Goal: Information Seeking & Learning: Understand process/instructions

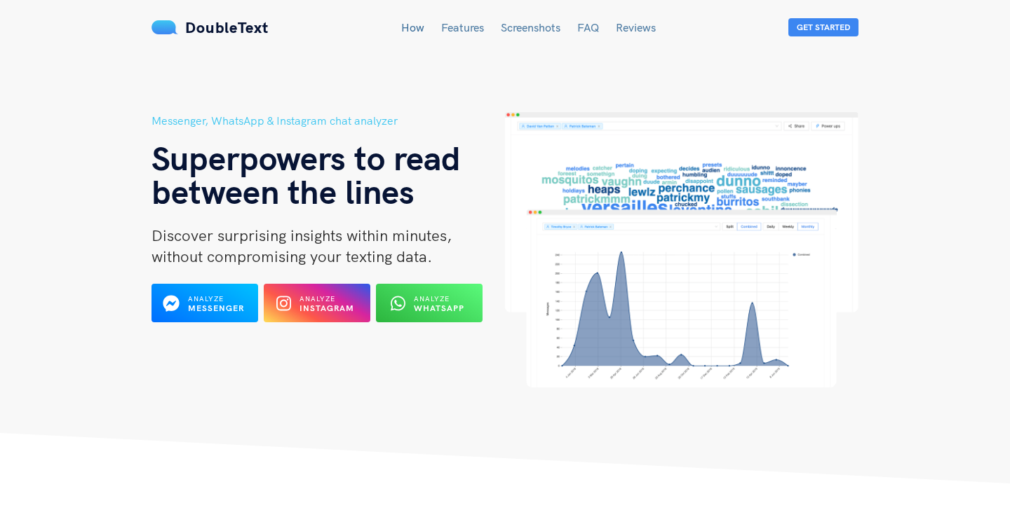
click at [397, 249] on span "without compromising your texting data." at bounding box center [291, 257] width 280 height 20
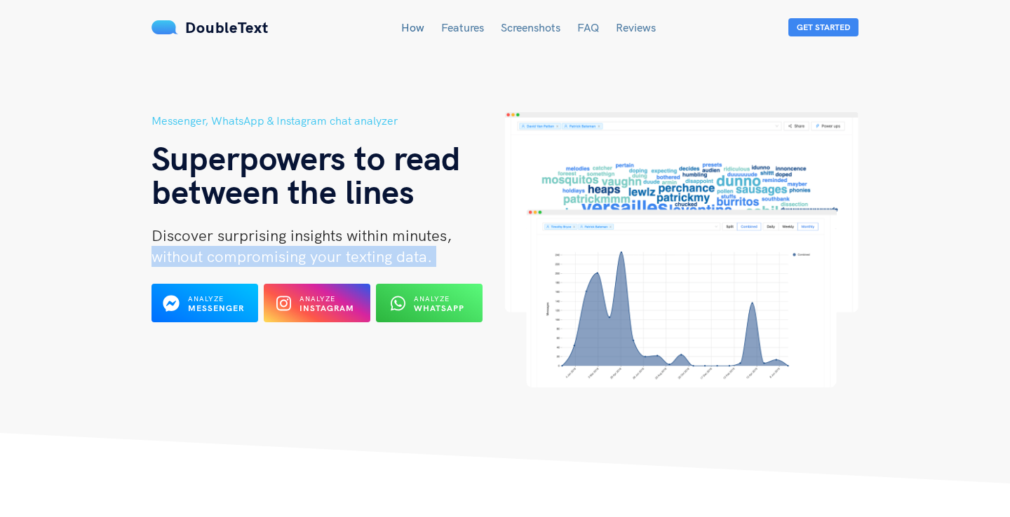
click at [397, 249] on span "without compromising your texting data." at bounding box center [291, 257] width 280 height 20
click at [425, 249] on span "without compromising your texting data." at bounding box center [291, 257] width 280 height 20
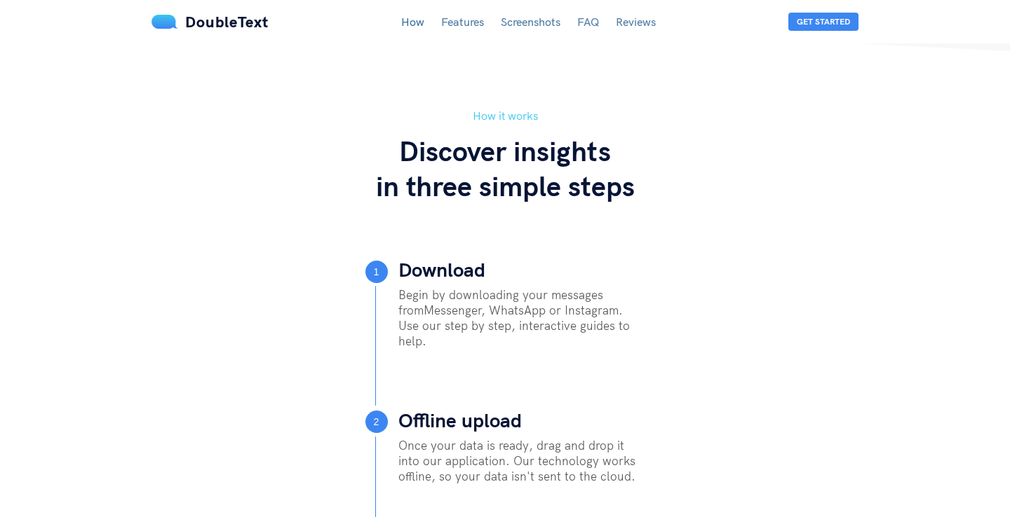
scroll to position [438, 0]
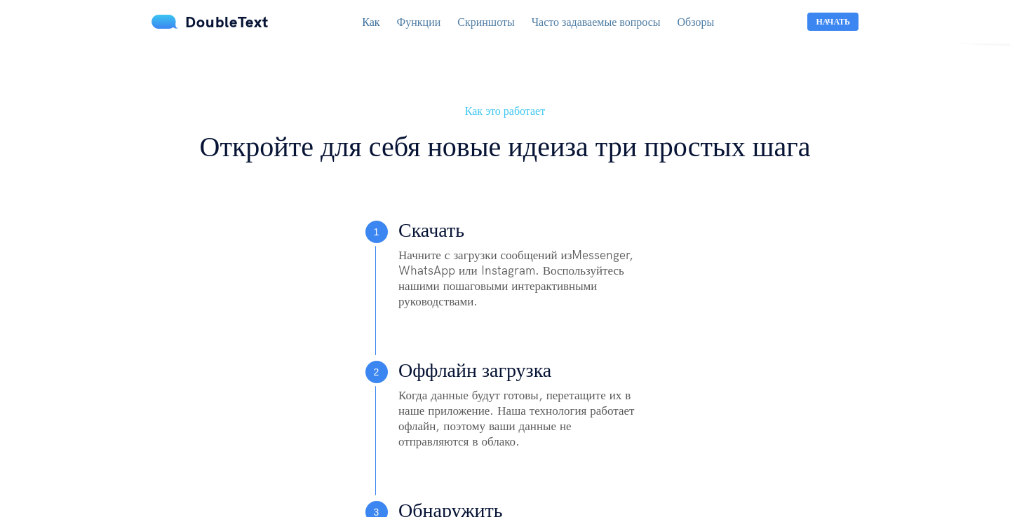
click at [256, 245] on div "Как это работает Откройте для себя новые идеи за три простых шага 1 Скачать Нач…" at bounding box center [504, 384] width 729 height 564
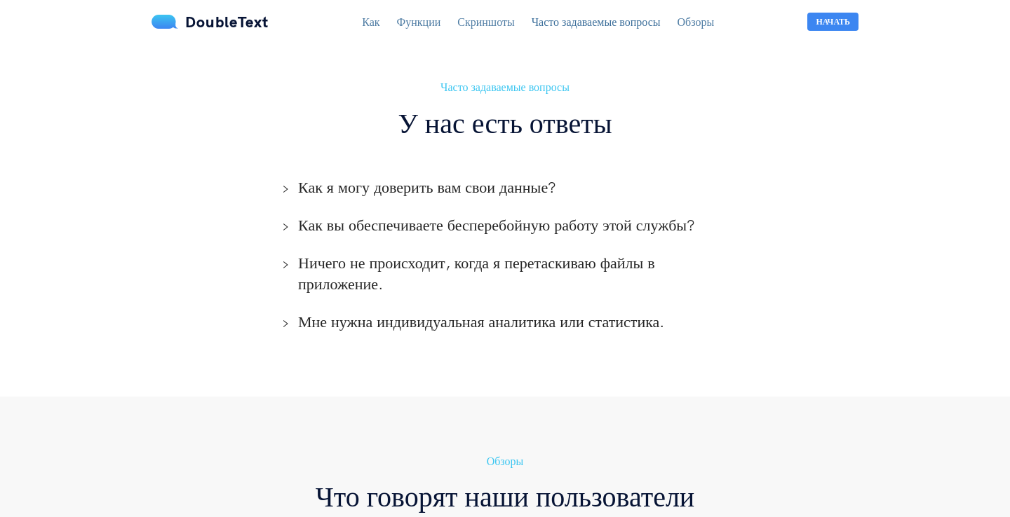
scroll to position [3097, 0]
click at [506, 197] on div "Как я могу доверить вам свои данные?" at bounding box center [505, 187] width 470 height 38
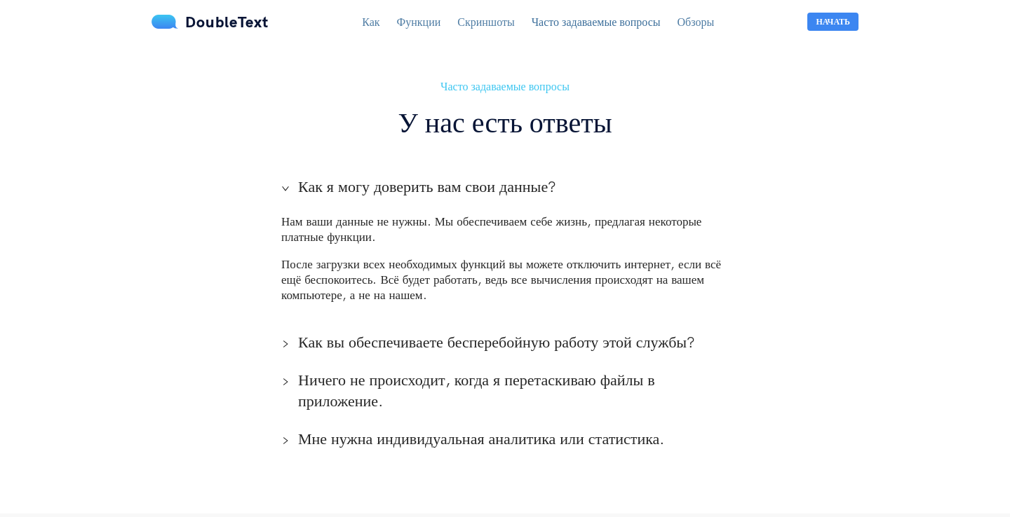
scroll to position [3120, 0]
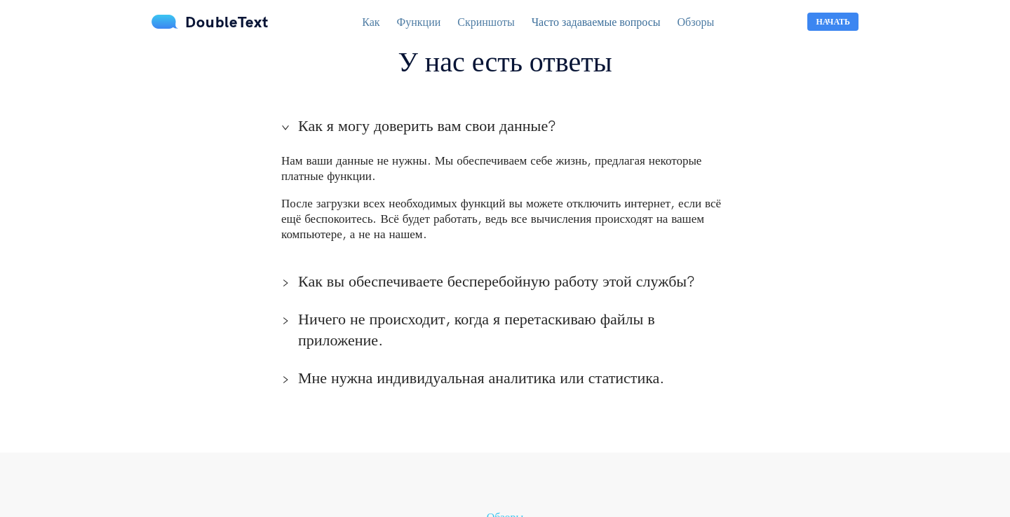
click at [527, 271] on font "Как вы обеспечиваете бесперебойную работу этой службы?" at bounding box center [496, 281] width 397 height 20
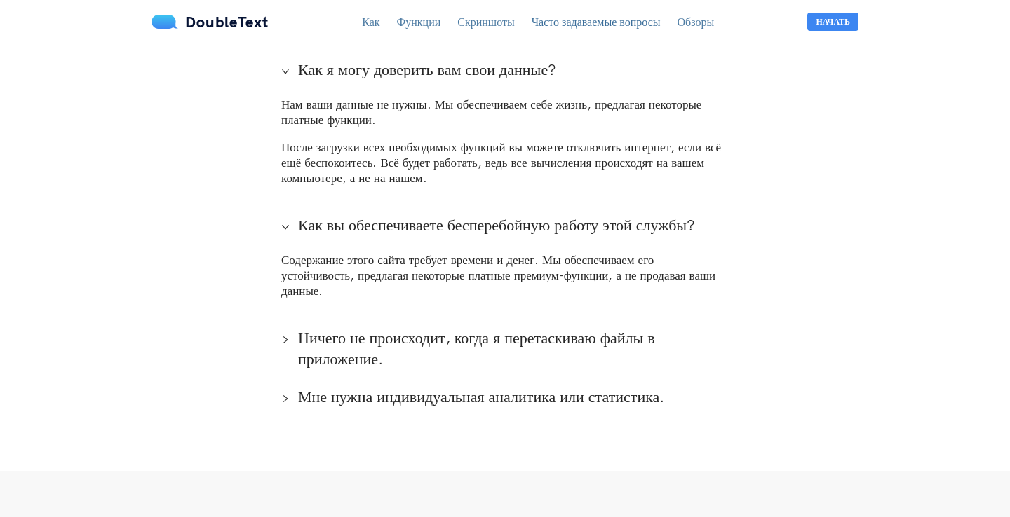
scroll to position [3265, 0]
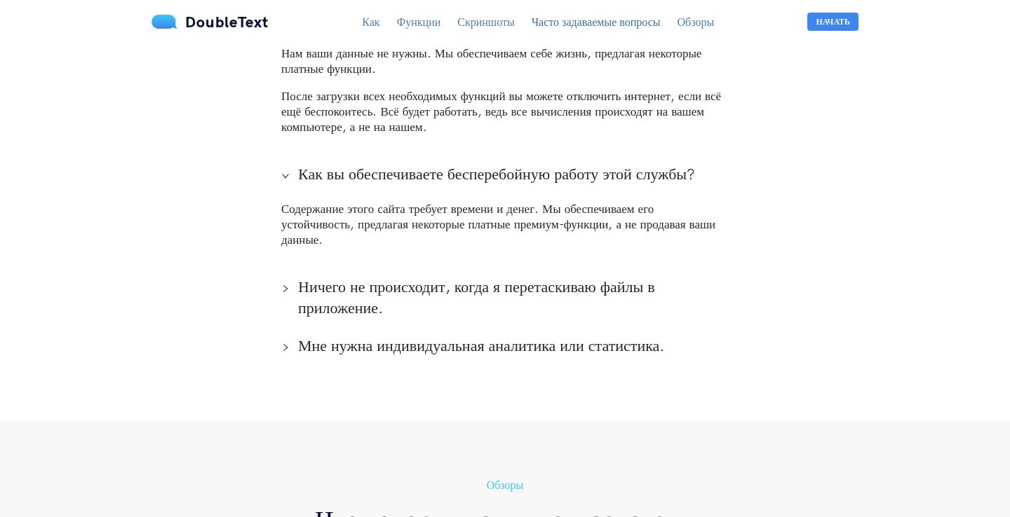
click at [506, 283] on span "Ничего не происходит, когда я перетаскиваю файлы в приложение." at bounding box center [513, 297] width 431 height 42
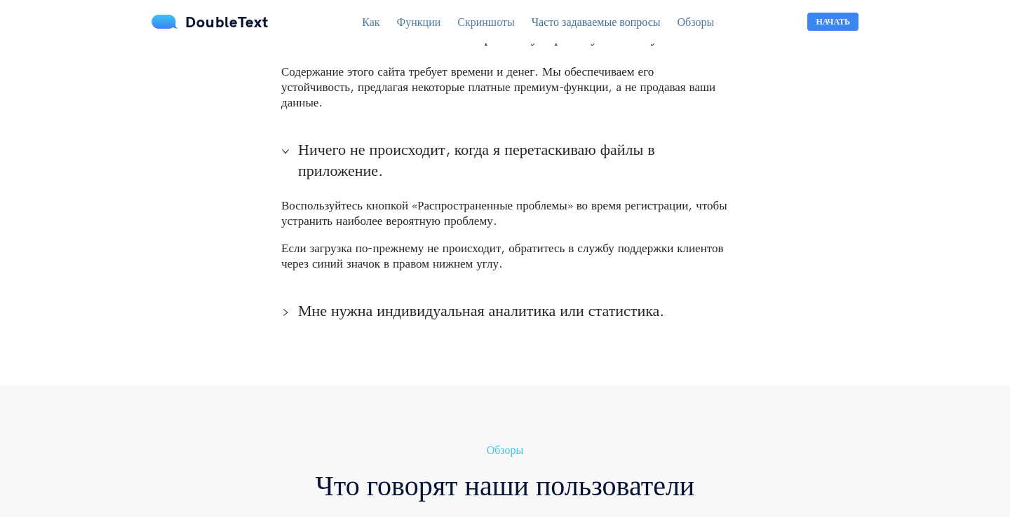
scroll to position [3401, 0]
click at [546, 305] on font "Мне нужна индивидуальная аналитика или статистика." at bounding box center [481, 312] width 366 height 20
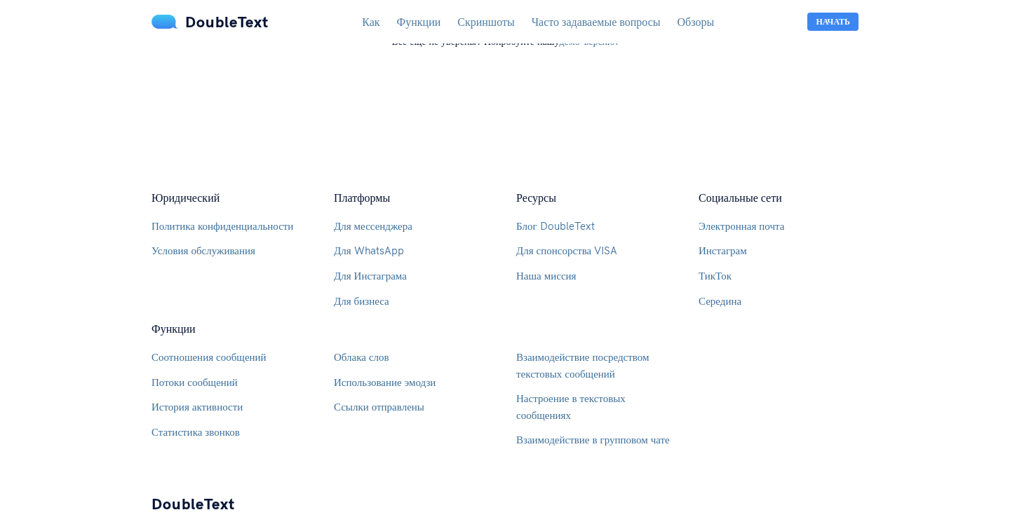
scroll to position [4436, 0]
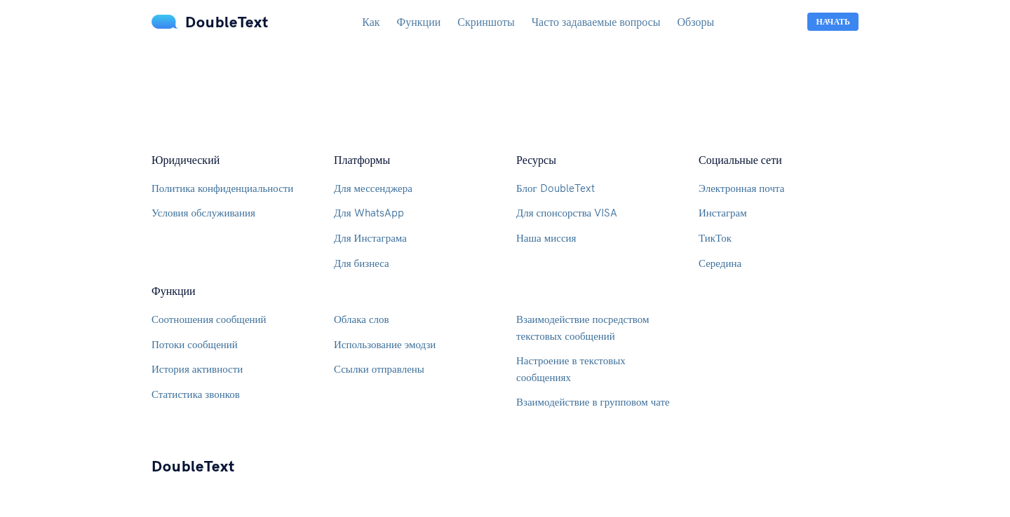
click at [585, 250] on div "Ресурсы Блог DoubleText Для спонсорства VISA Наша миссия" at bounding box center [596, 216] width 160 height 131
click at [286, 344] on ul "Соотношения сообщений Потоки сообщений История активности Статистика звонков Об…" at bounding box center [231, 356] width 160 height 91
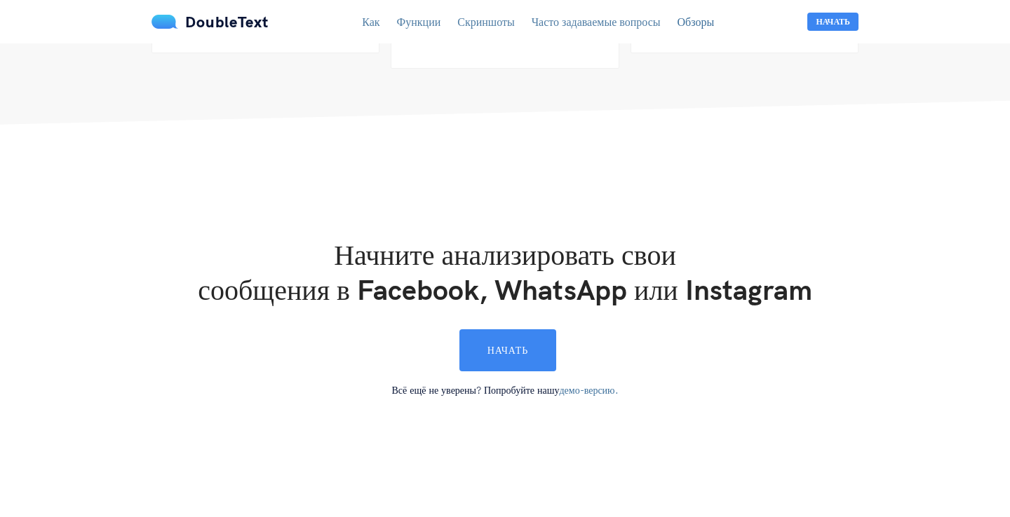
scroll to position [4025, 0]
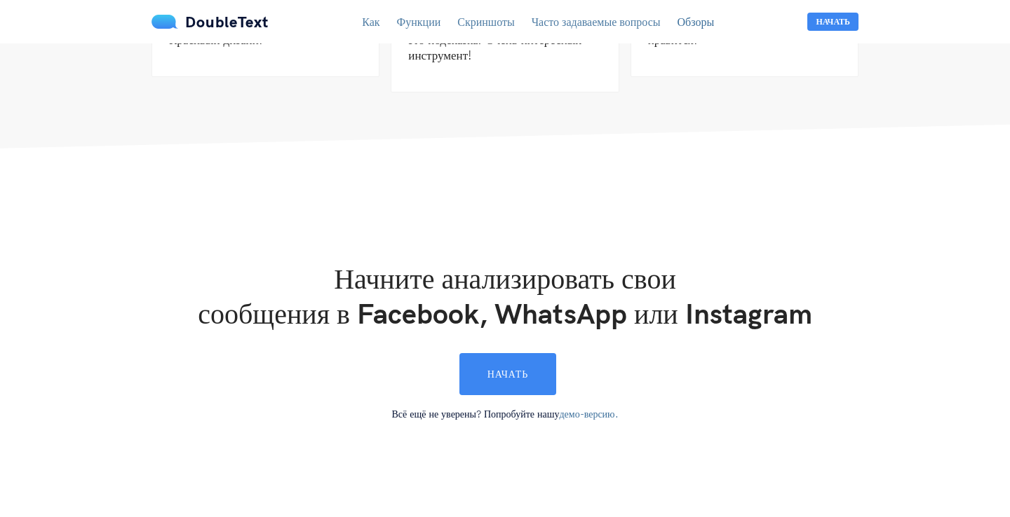
click at [564, 31] on div "DoubleText Как Функции Скриншоты Часто задаваемые вопросы Обзоры Начать" at bounding box center [504, 21] width 729 height 21
click at [569, 22] on font "Часто задаваемые вопросы" at bounding box center [595, 22] width 129 height 14
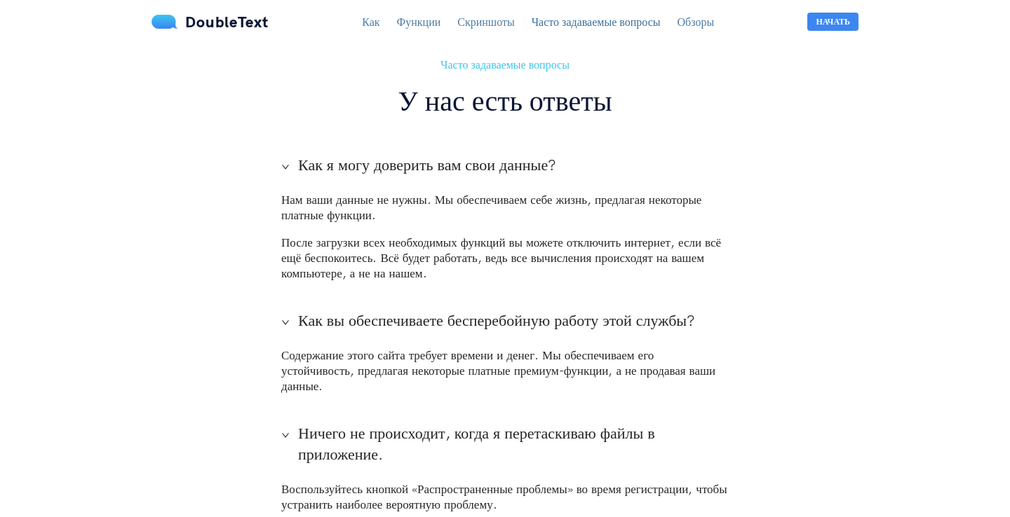
click at [480, 22] on font "Скриншоты" at bounding box center [485, 22] width 57 height 14
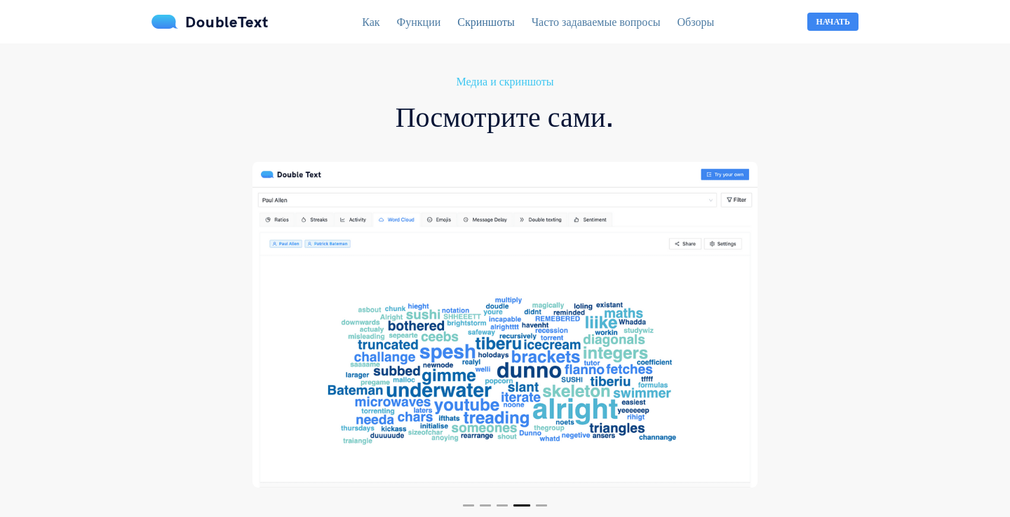
scroll to position [2435, 0]
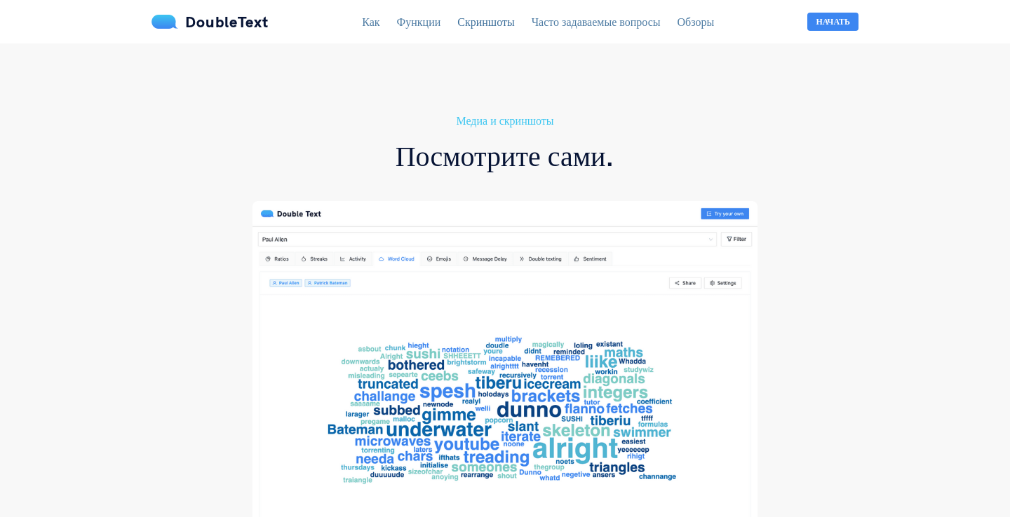
click at [462, 365] on img at bounding box center [504, 364] width 505 height 326
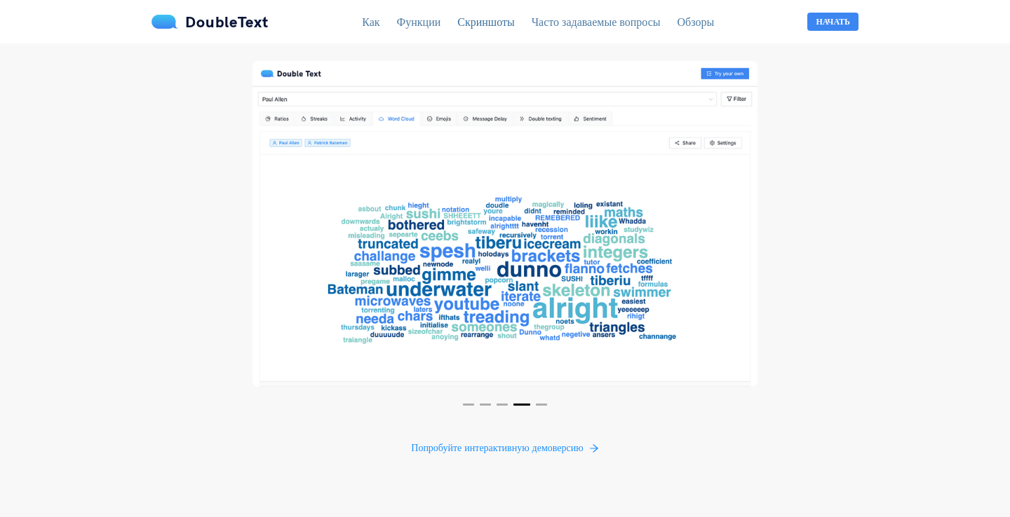
scroll to position [2576, 0]
click at [543, 405] on button "5" at bounding box center [541, 404] width 11 height 2
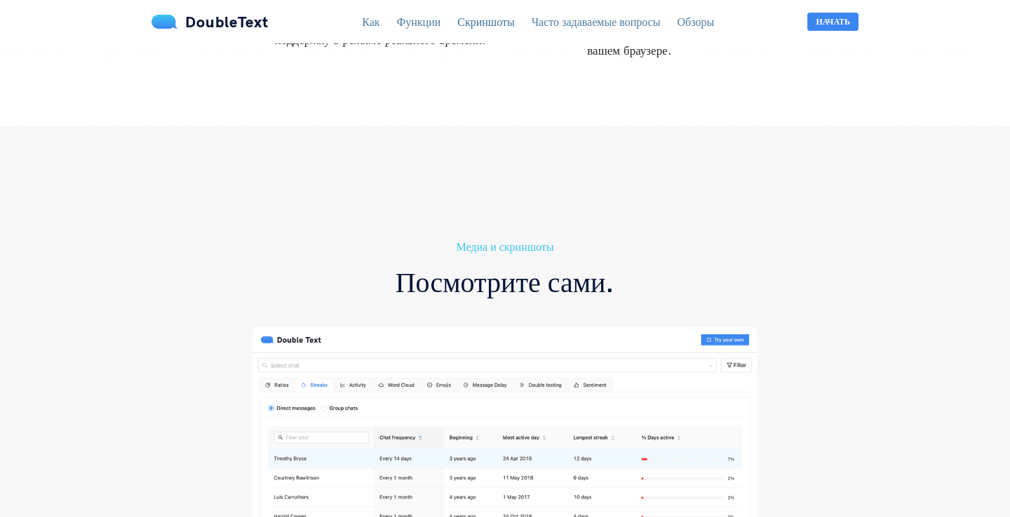
scroll to position [2283, 0]
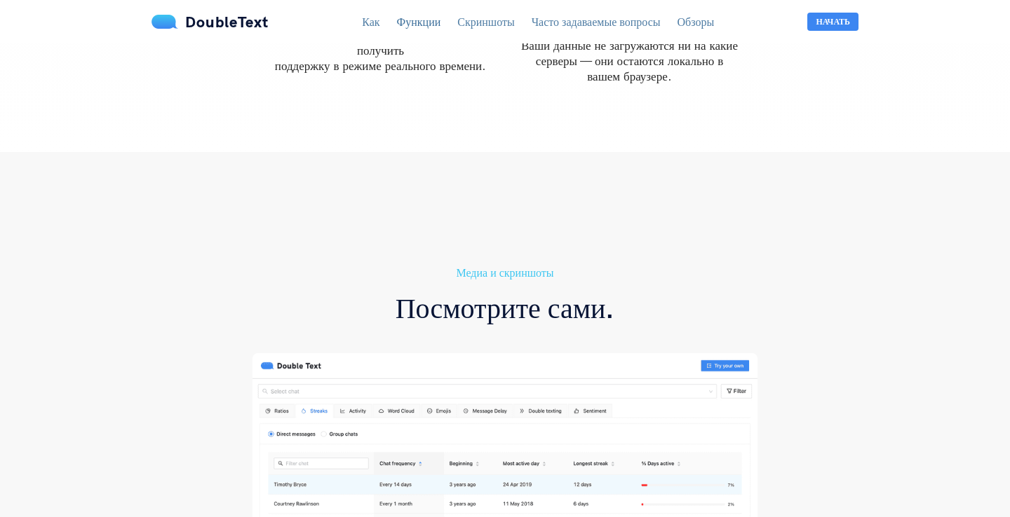
click at [205, 26] on font "DoubleText" at bounding box center [226, 22] width 83 height 20
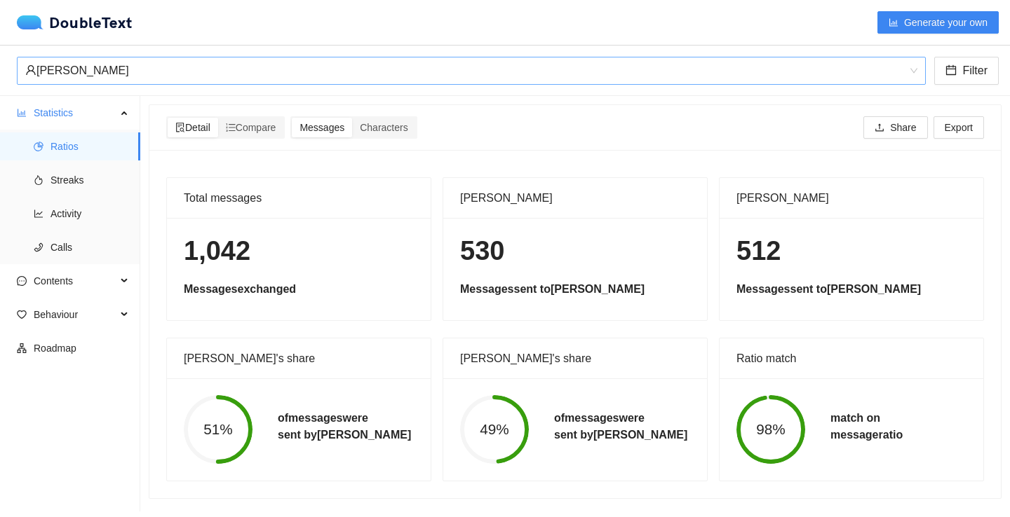
click at [201, 75] on div "Timothy Bryce" at bounding box center [464, 70] width 879 height 27
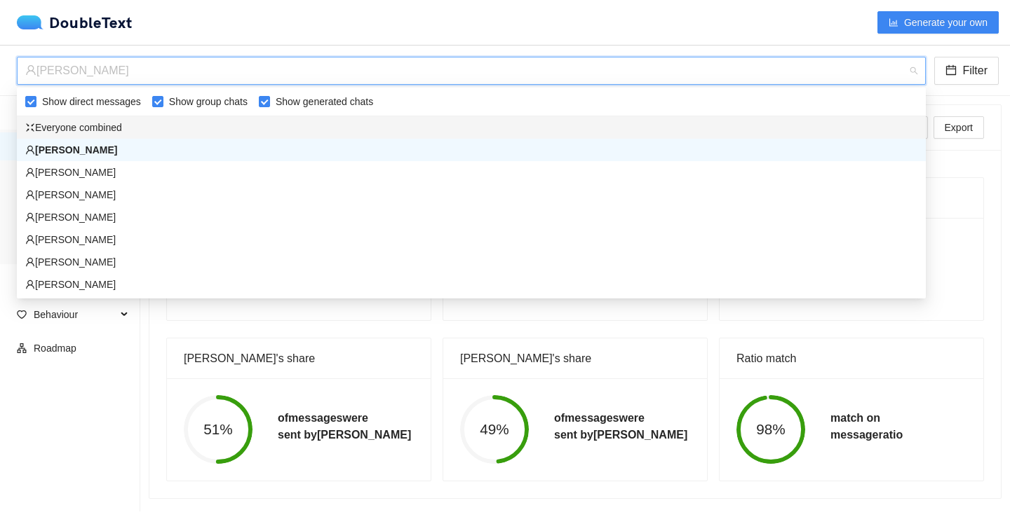
click at [227, 27] on div "DoubleText Generate your own" at bounding box center [508, 22] width 982 height 22
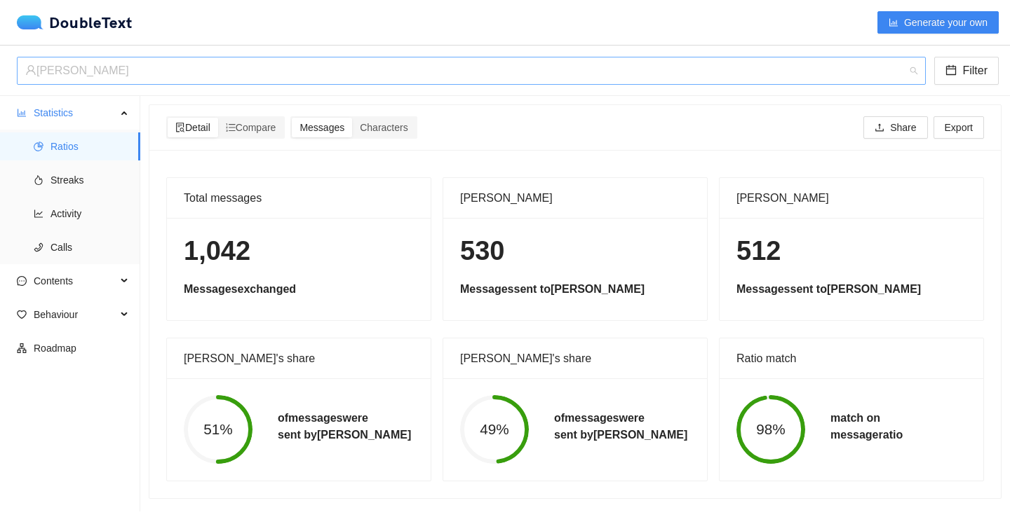
click at [330, 73] on div "Timothy Bryce" at bounding box center [464, 70] width 879 height 27
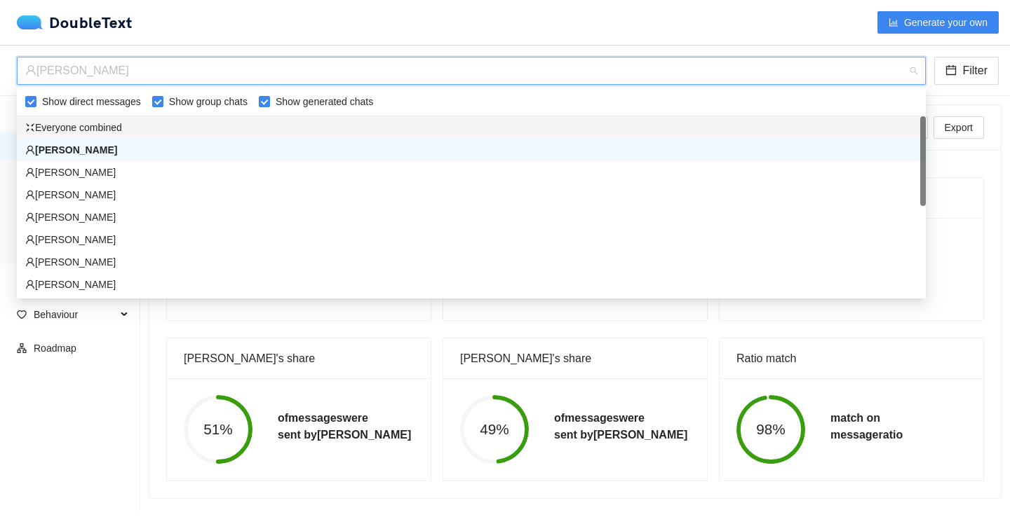
click at [185, 128] on div "Everyone combined" at bounding box center [471, 127] width 892 height 15
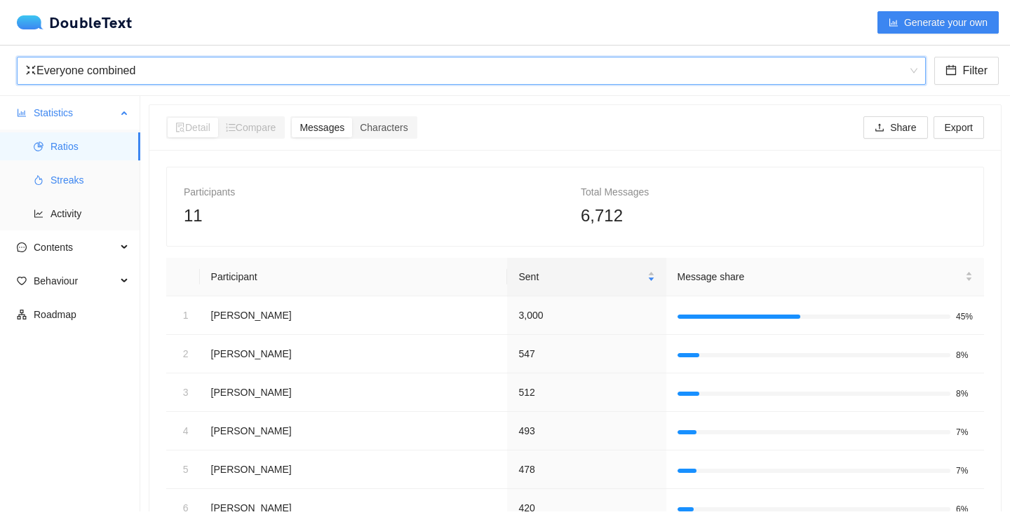
click at [44, 189] on li "Streaks" at bounding box center [70, 180] width 140 height 28
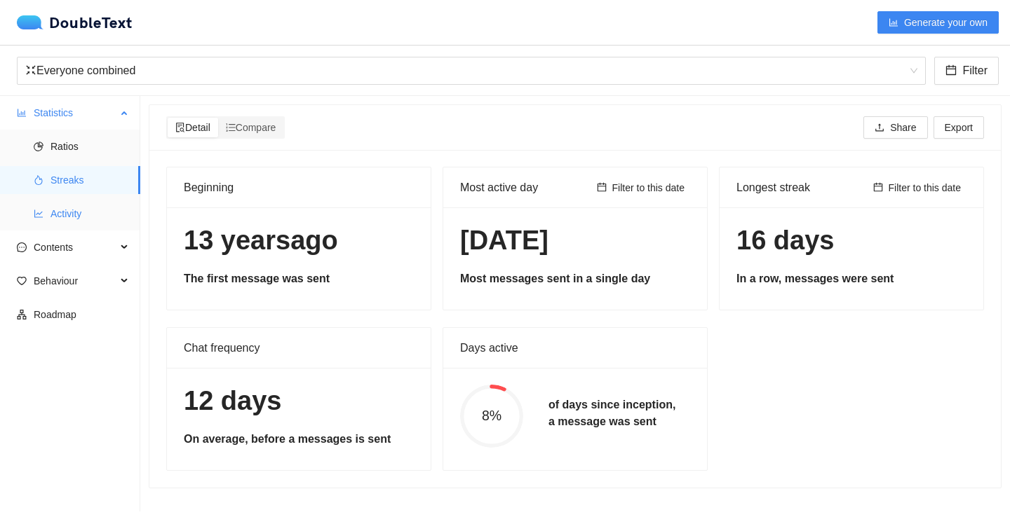
click at [78, 222] on span "Activity" at bounding box center [89, 214] width 79 height 28
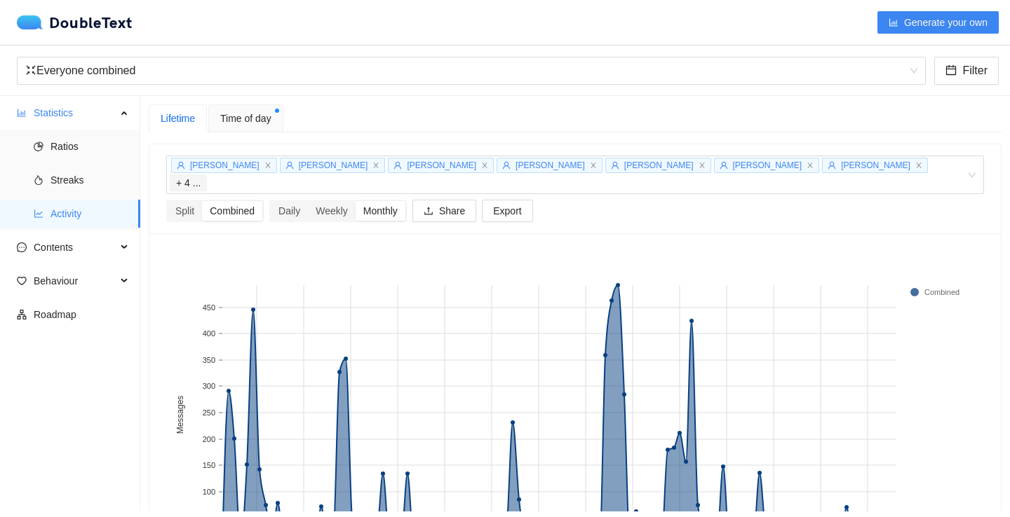
scroll to position [99, 0]
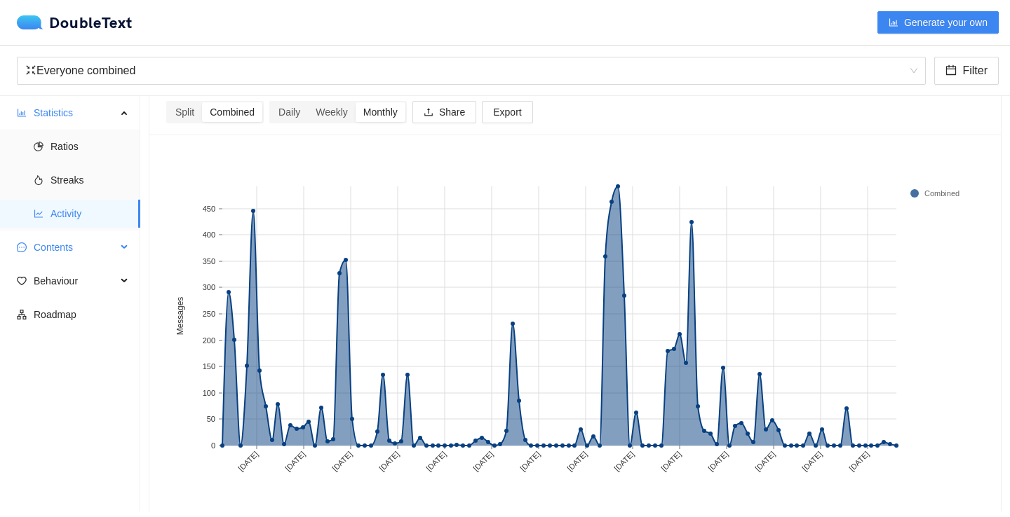
click at [50, 252] on span "Contents" at bounding box center [75, 247] width 83 height 28
click at [75, 281] on span "Word Cloud" at bounding box center [89, 281] width 79 height 28
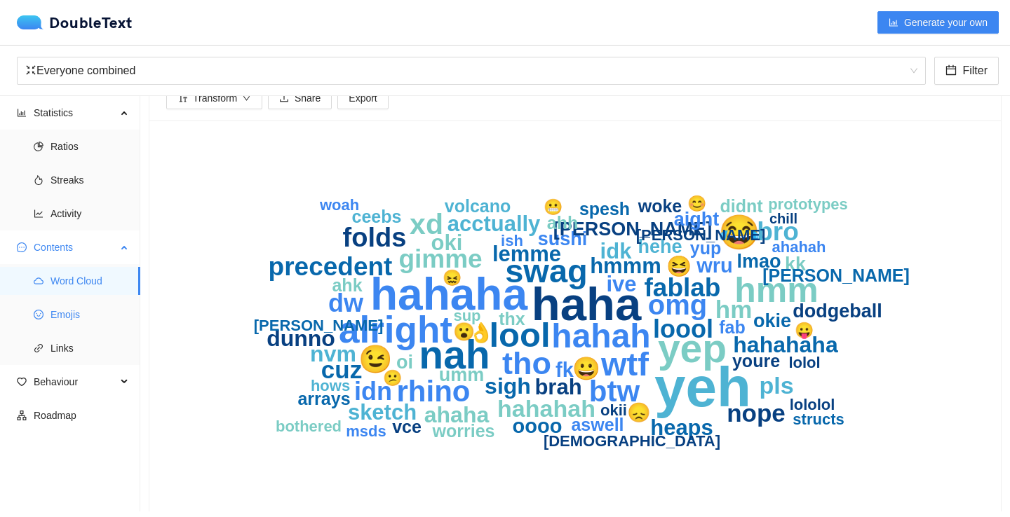
click at [93, 313] on span "Emojis" at bounding box center [89, 315] width 79 height 28
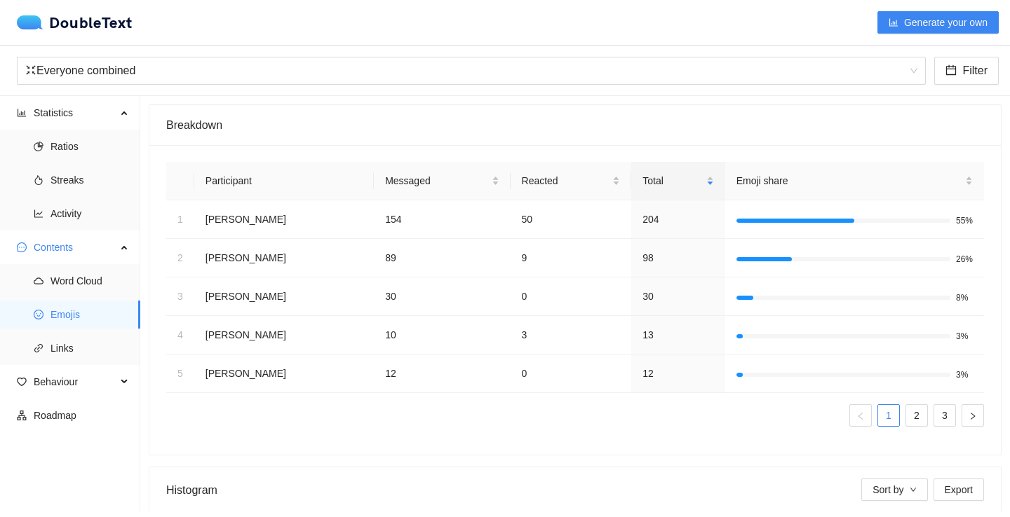
click at [226, 180] on th "Participant" at bounding box center [284, 181] width 180 height 39
click at [268, 126] on div "Breakdown" at bounding box center [575, 125] width 818 height 40
click at [80, 337] on span "Links" at bounding box center [89, 348] width 79 height 28
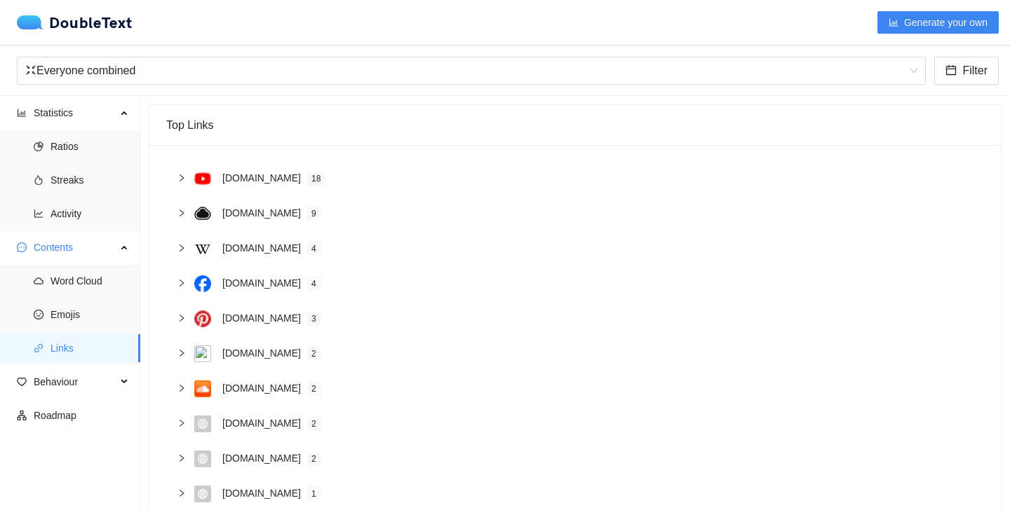
click at [185, 182] on icon "right" at bounding box center [181, 178] width 8 height 8
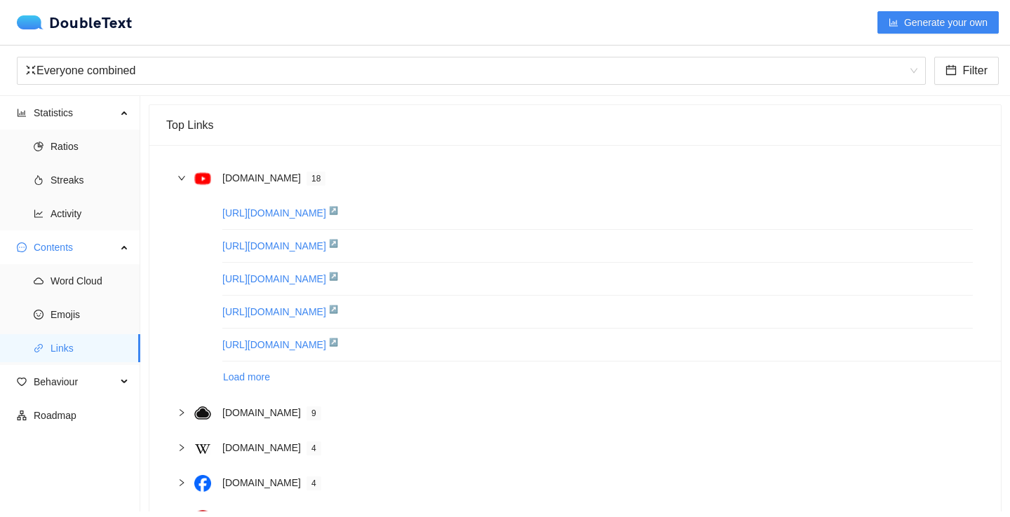
click at [185, 179] on icon "right" at bounding box center [181, 178] width 8 height 8
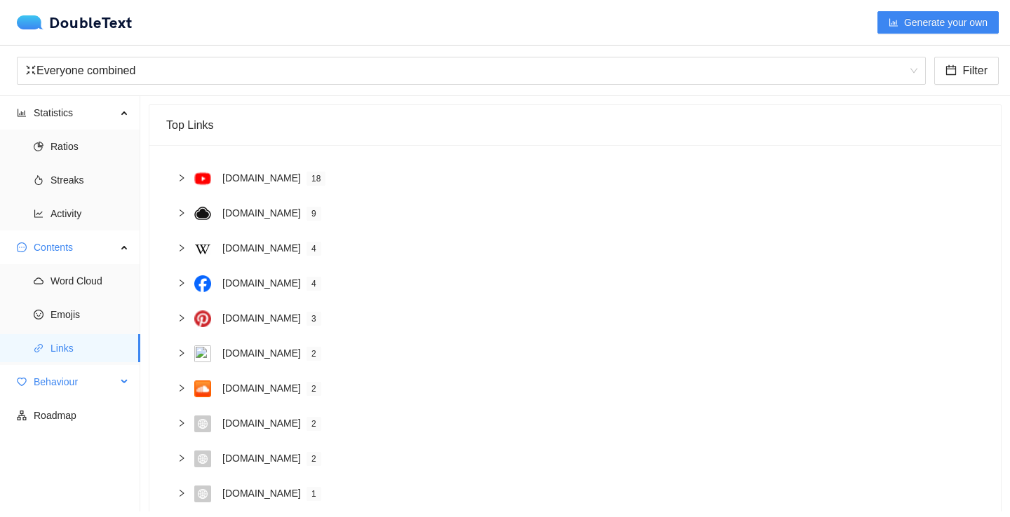
click at [73, 384] on span "Behaviour" at bounding box center [75, 382] width 83 height 28
click at [57, 411] on span "Interactions" at bounding box center [89, 416] width 79 height 28
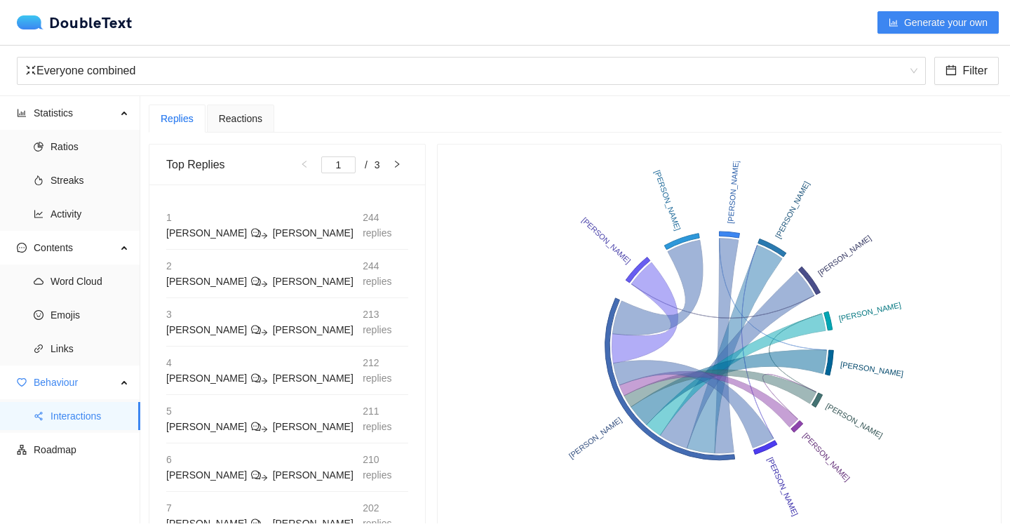
click at [242, 133] on div "Replies Reactions Top Replies 1 / 3 1 Patrick Timothy 244 replies 2 Timothy Pat…" at bounding box center [575, 402] width 853 height 597
click at [242, 115] on div "Reactions" at bounding box center [240, 118] width 43 height 15
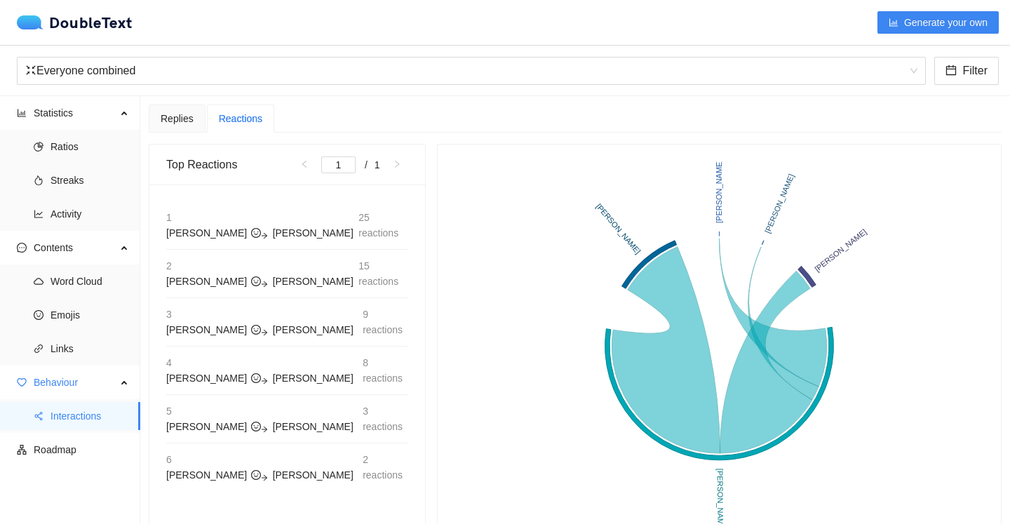
click at [251, 227] on span at bounding box center [256, 232] width 10 height 11
click at [362, 213] on span "25 reactions" at bounding box center [382, 225] width 49 height 31
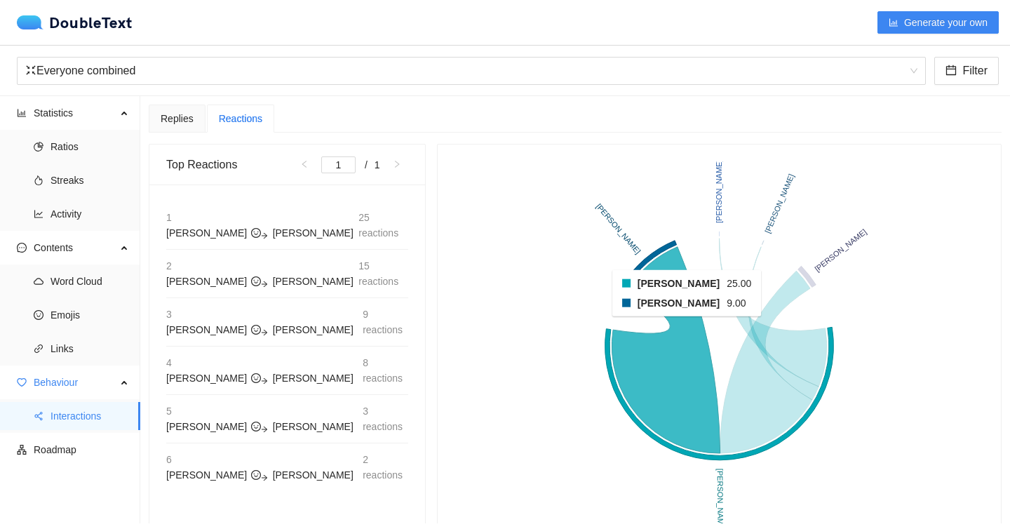
scroll to position [33, 0]
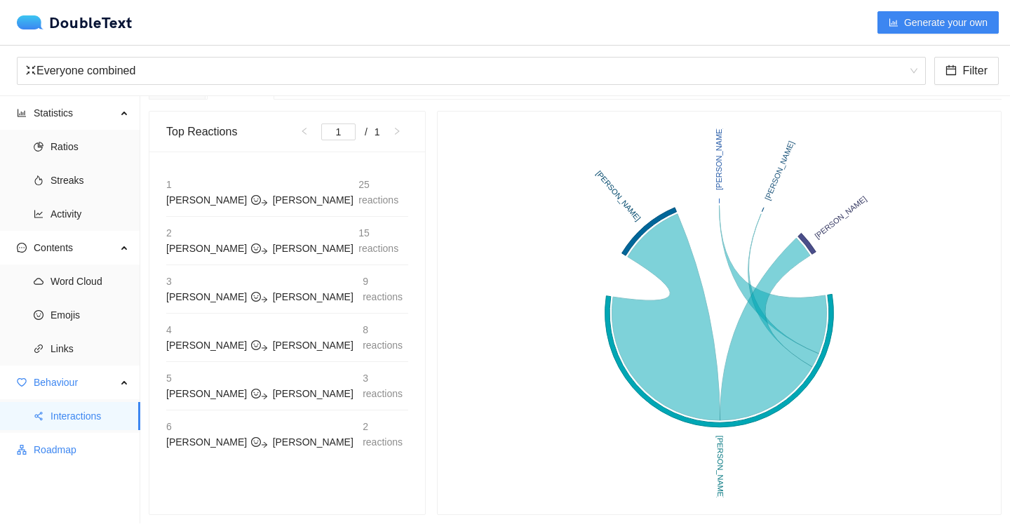
click at [55, 450] on span "Roadmap" at bounding box center [81, 449] width 95 height 28
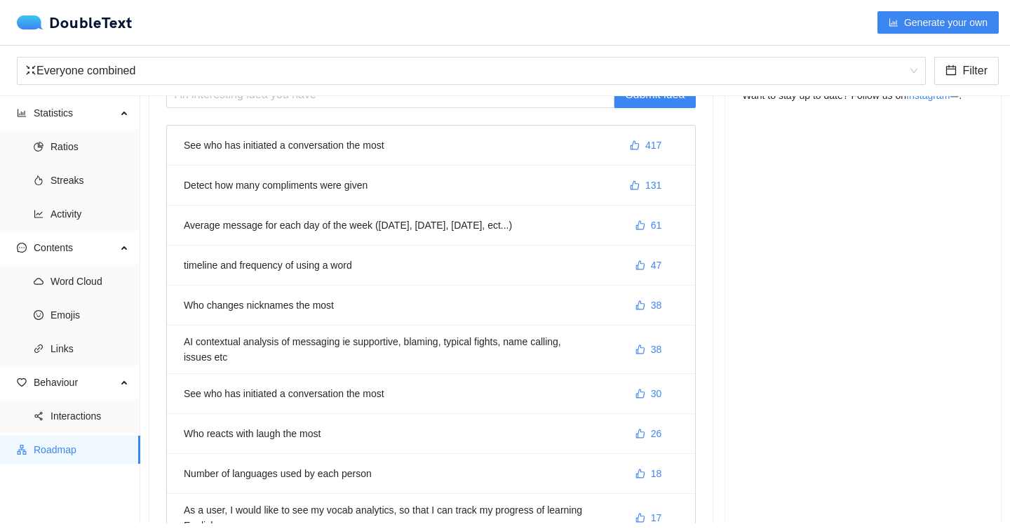
scroll to position [97, 0]
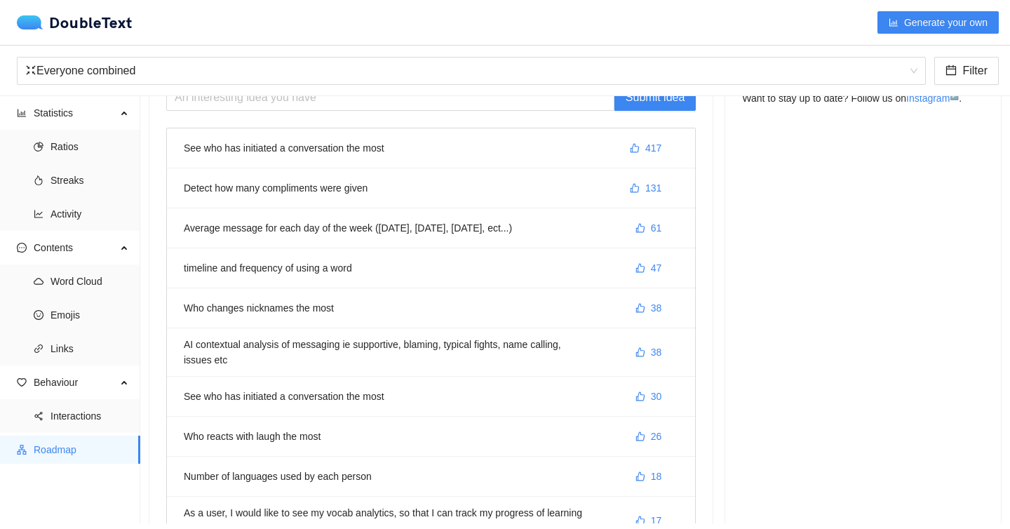
click at [343, 148] on li "See who has initiated a conversation the most 417" at bounding box center [431, 148] width 528 height 40
click at [428, 189] on li "Detect how many compliments were given 131" at bounding box center [431, 188] width 528 height 40
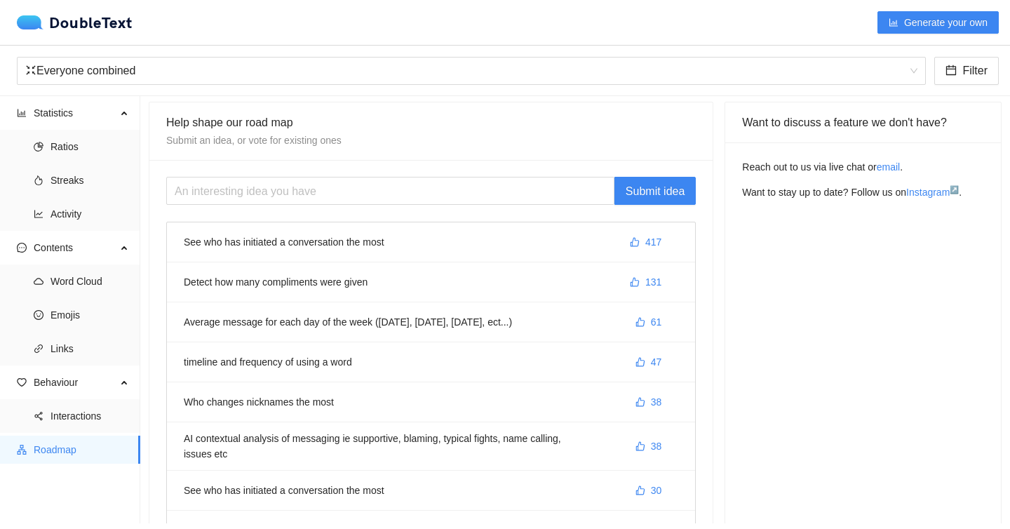
scroll to position [0, 0]
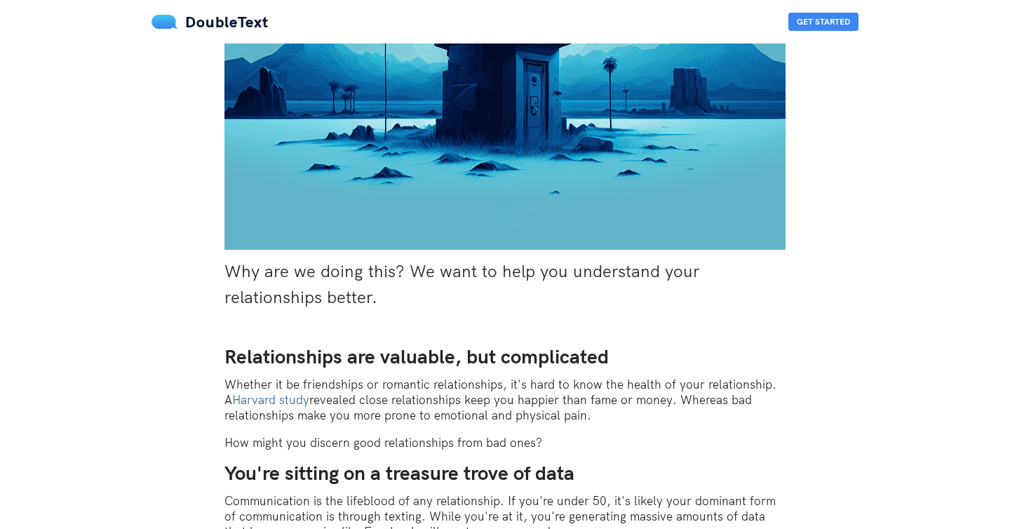
scroll to position [543, 0]
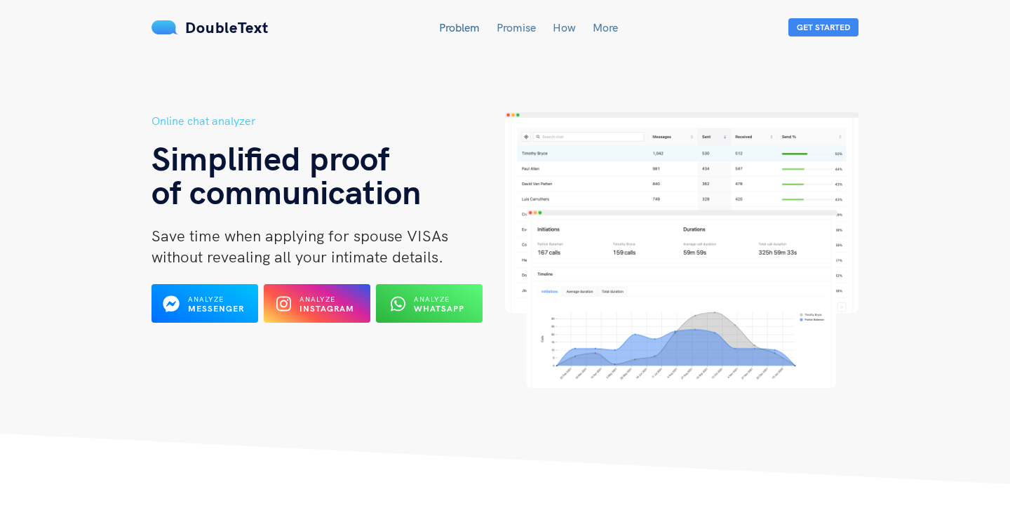
scroll to position [3, 0]
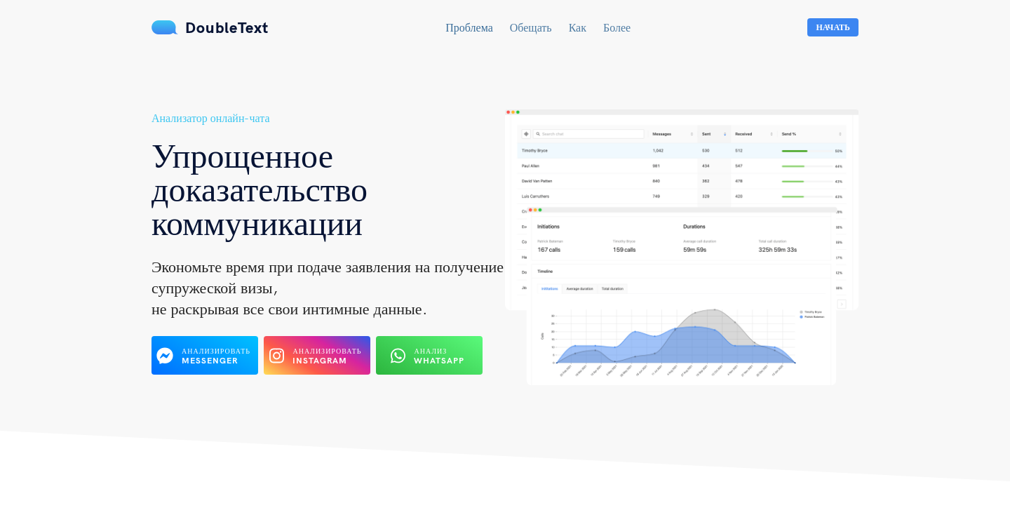
click at [899, 234] on header "Анализатор онлайн-чата Упрощенное доказательство коммуникации Экономьте время п…" at bounding box center [505, 239] width 1010 height 484
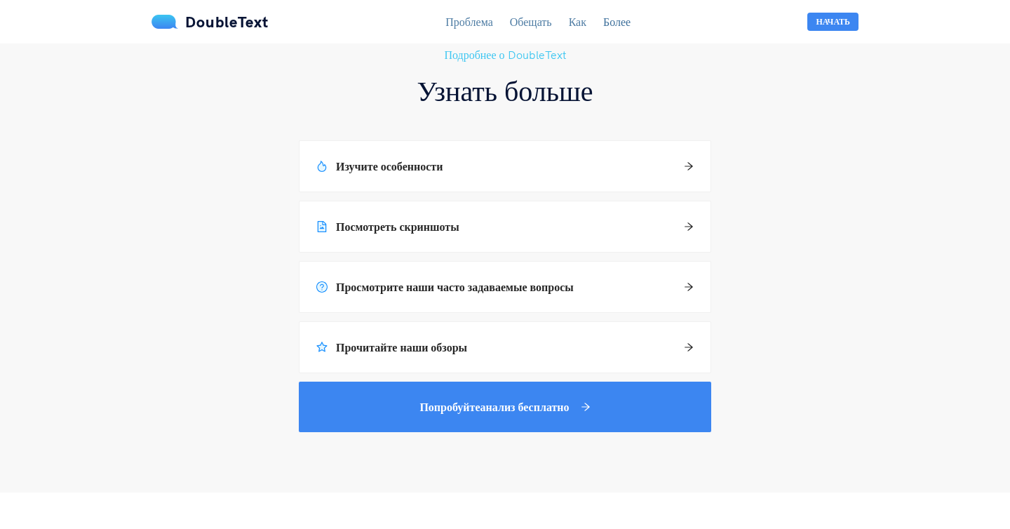
scroll to position [2099, 0]
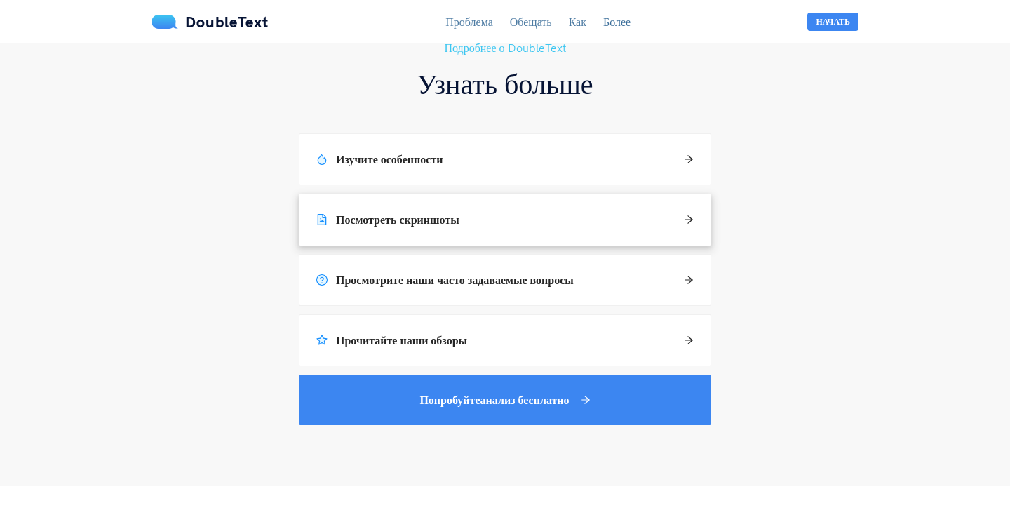
click at [658, 219] on div "Посмотреть скриншоты" at bounding box center [504, 219] width 411 height 50
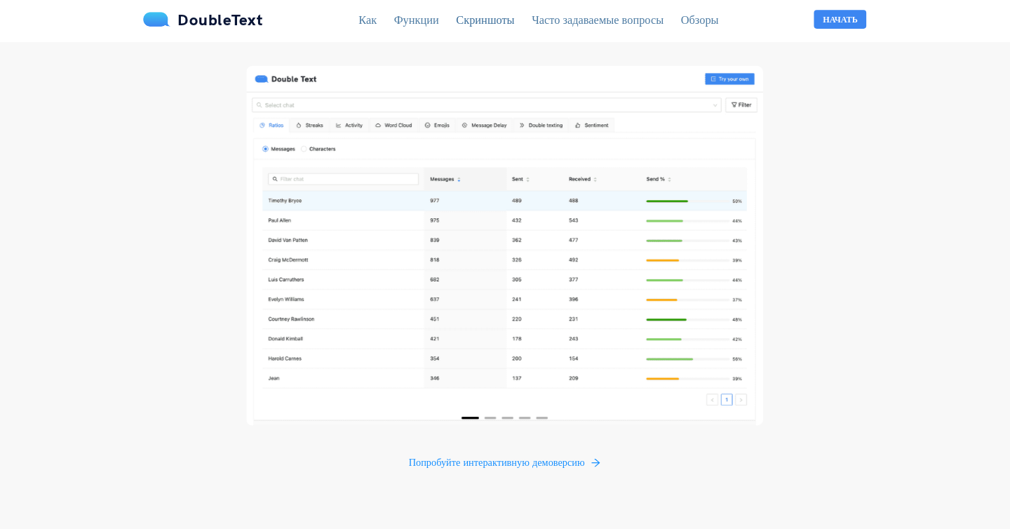
scroll to position [2566, 0]
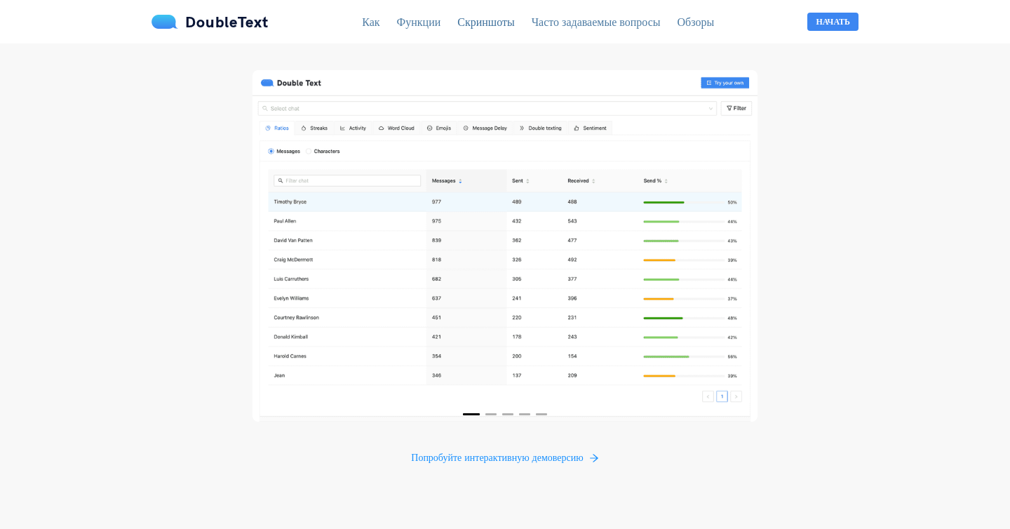
scroll to position [2099, 0]
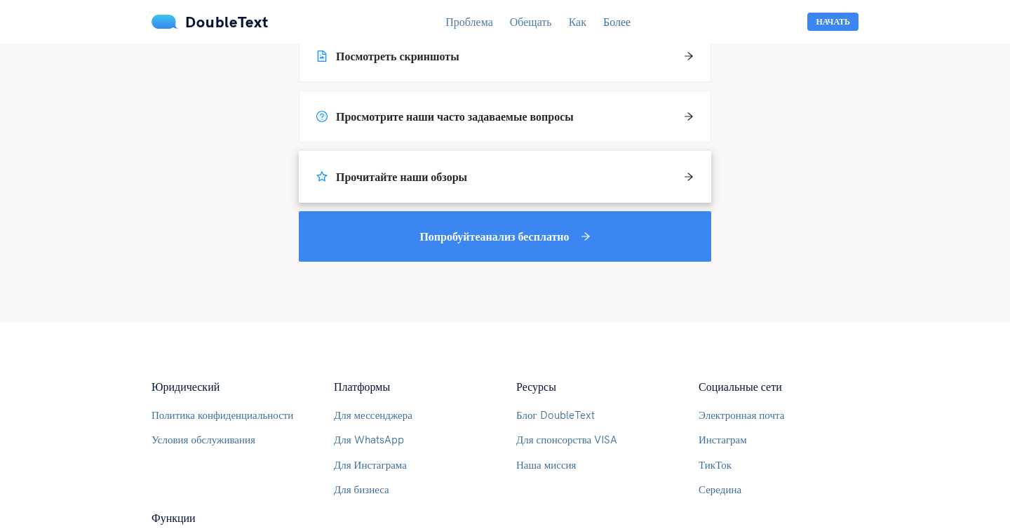
click at [649, 170] on div "Прочитайте наши обзоры" at bounding box center [504, 176] width 411 height 50
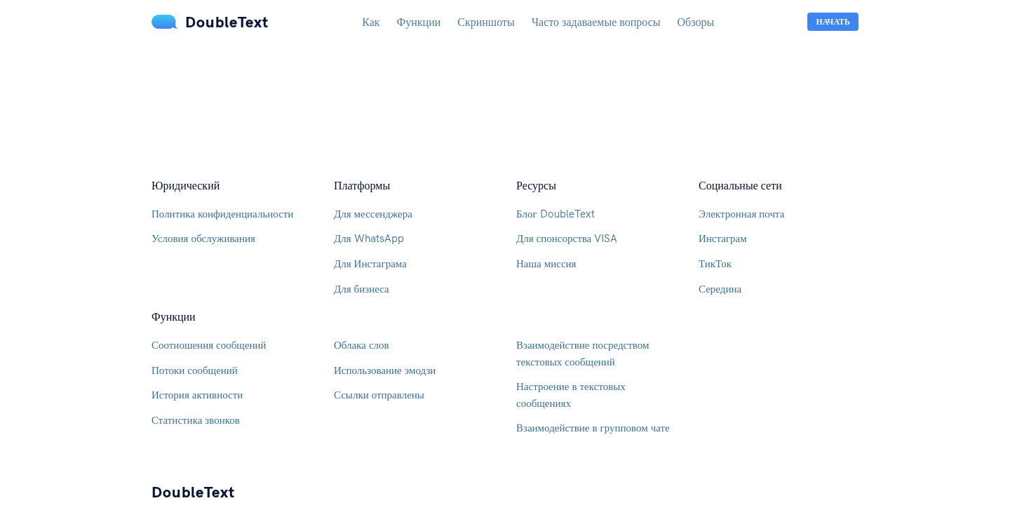
scroll to position [4101, 0]
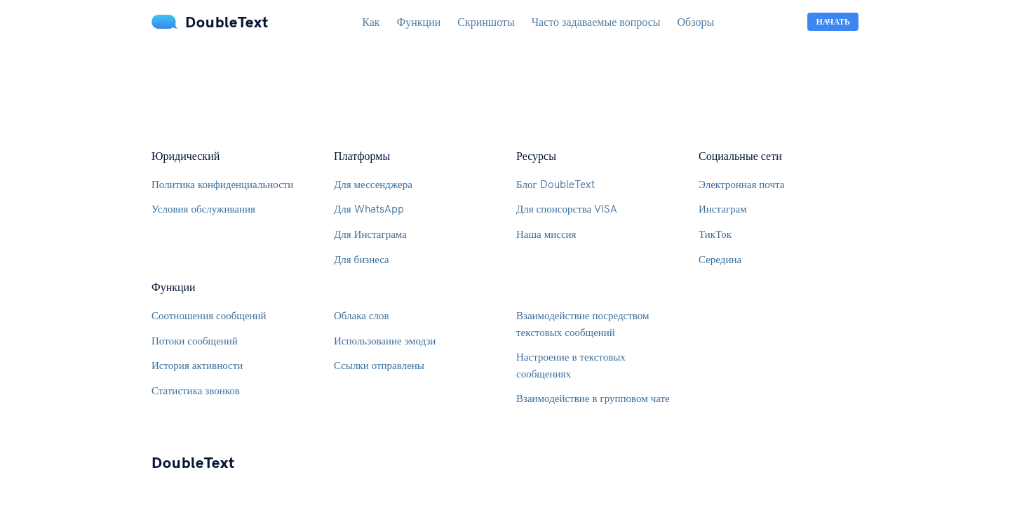
click at [541, 187] on font "Блог DoubleText" at bounding box center [555, 183] width 79 height 13
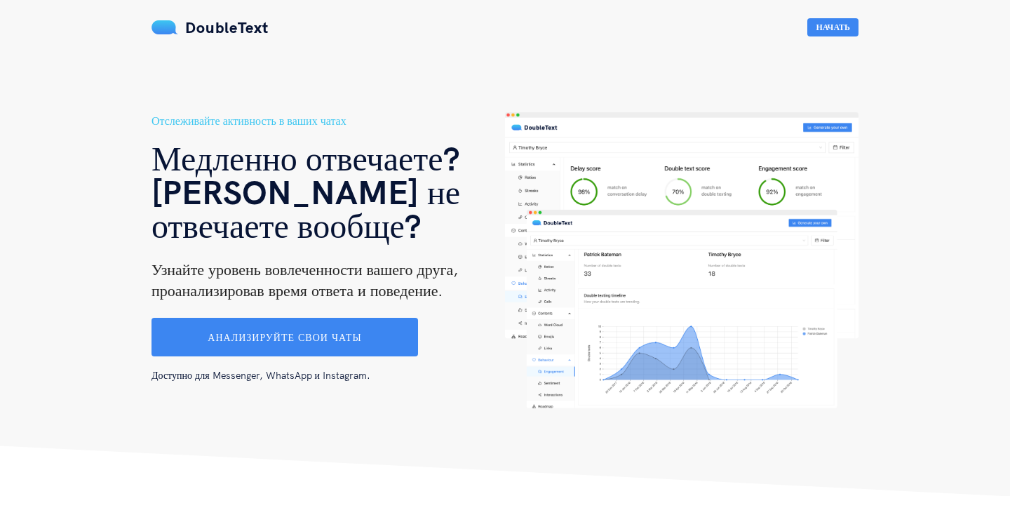
click at [83, 227] on header "Отслеживайте активность в ваших чатах Медленно отвечаете? [PERSON_NAME] не отве…" at bounding box center [505, 248] width 1010 height 496
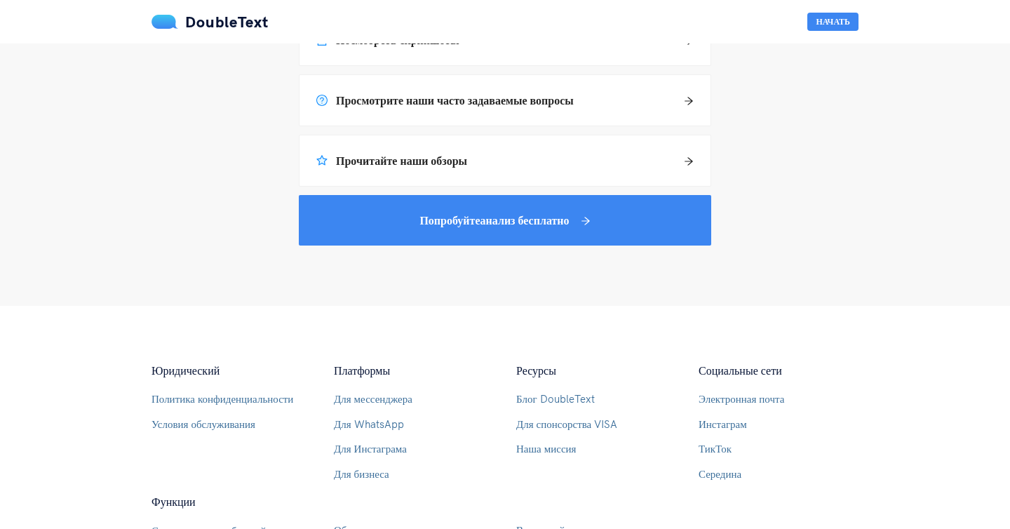
scroll to position [930, 0]
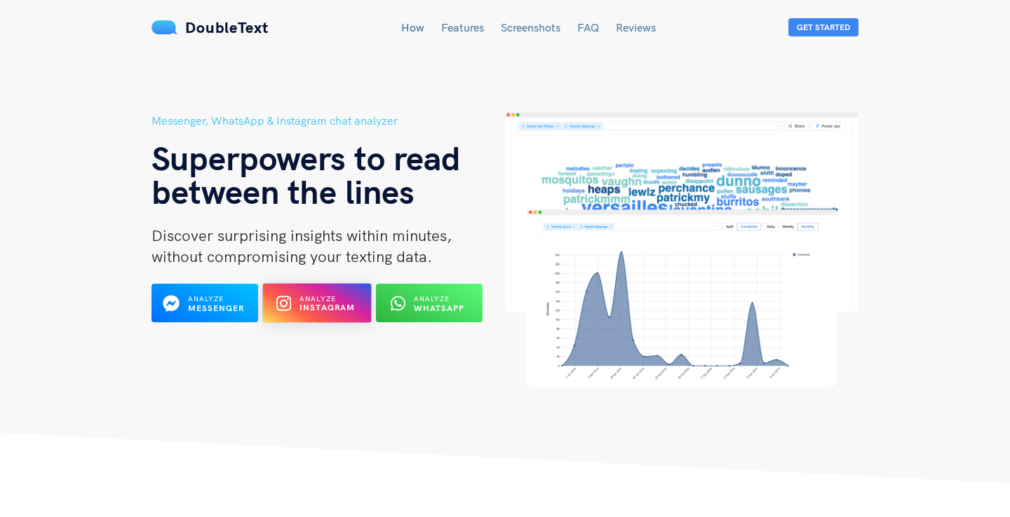
click at [327, 310] on b "Instagram" at bounding box center [327, 308] width 56 height 11
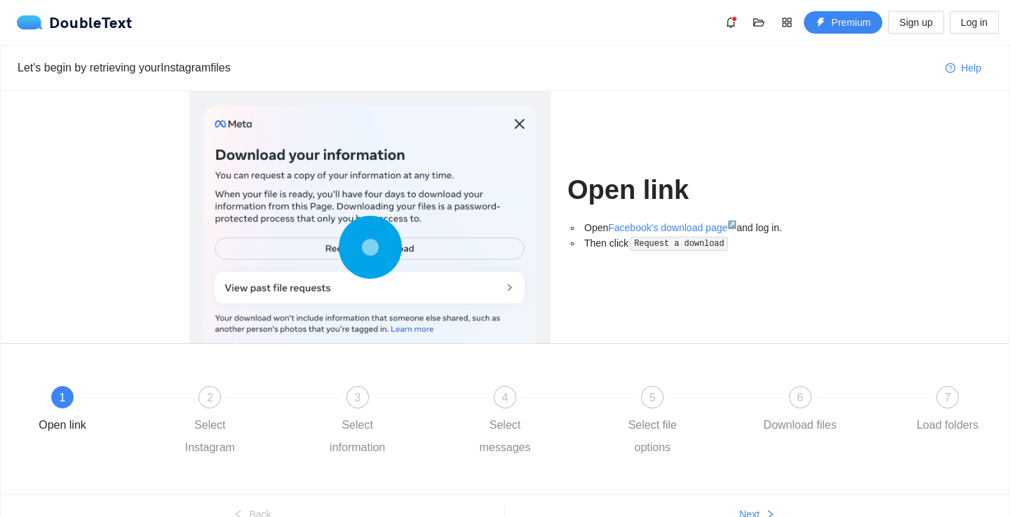
click at [863, 251] on div "Open link Open Facebook's download page ↗ and log in. Then click Request a down…" at bounding box center [505, 217] width 1008 height 252
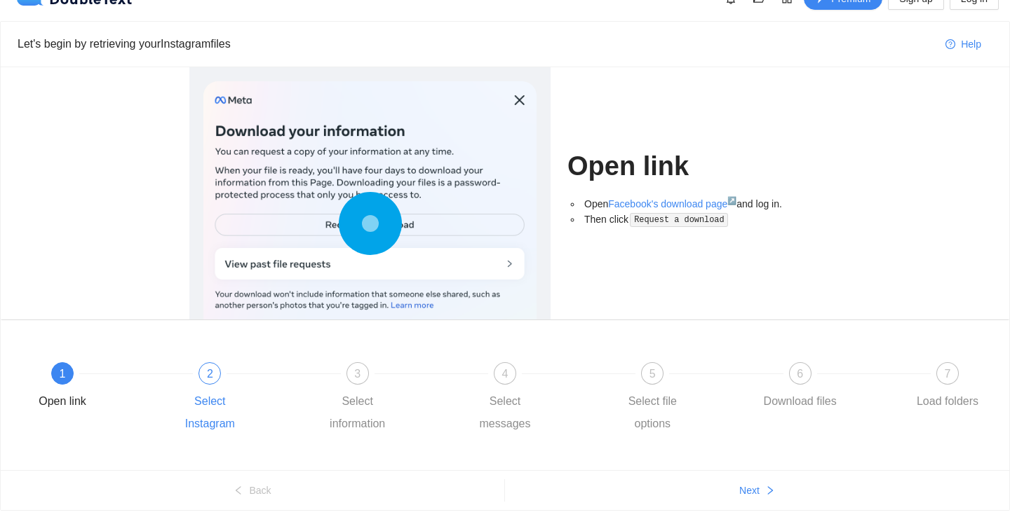
click at [229, 400] on div "Select Instagram" at bounding box center [209, 413] width 81 height 45
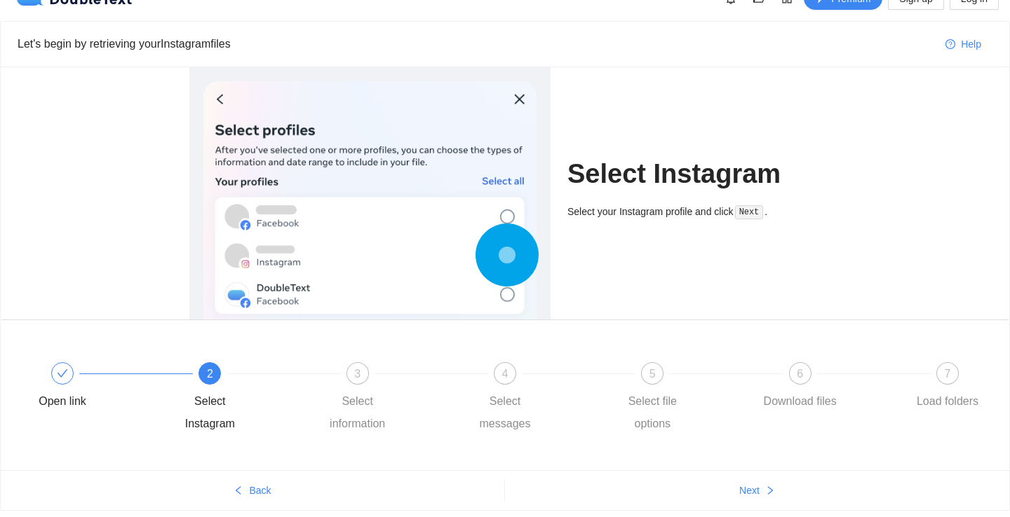
scroll to position [0, 0]
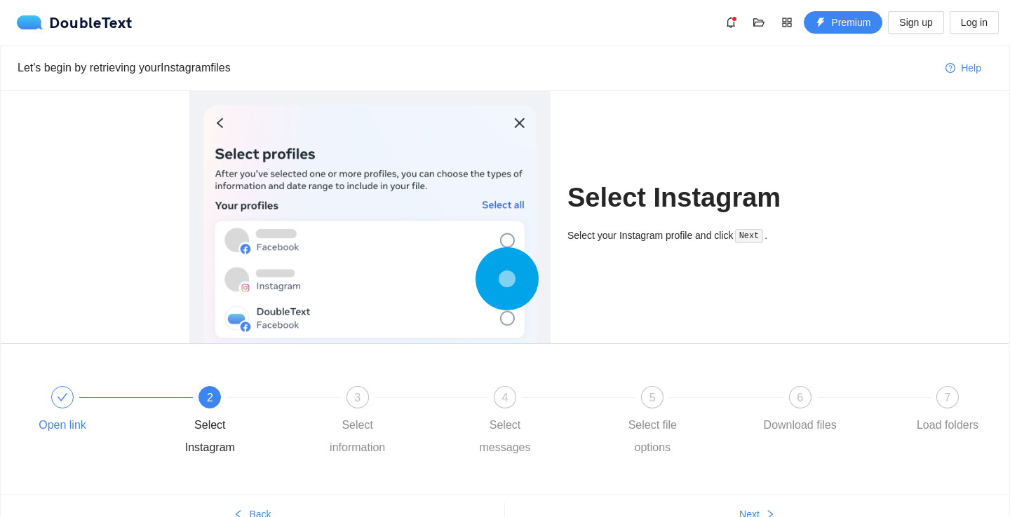
click at [59, 424] on div "Open link" at bounding box center [63, 425] width 48 height 22
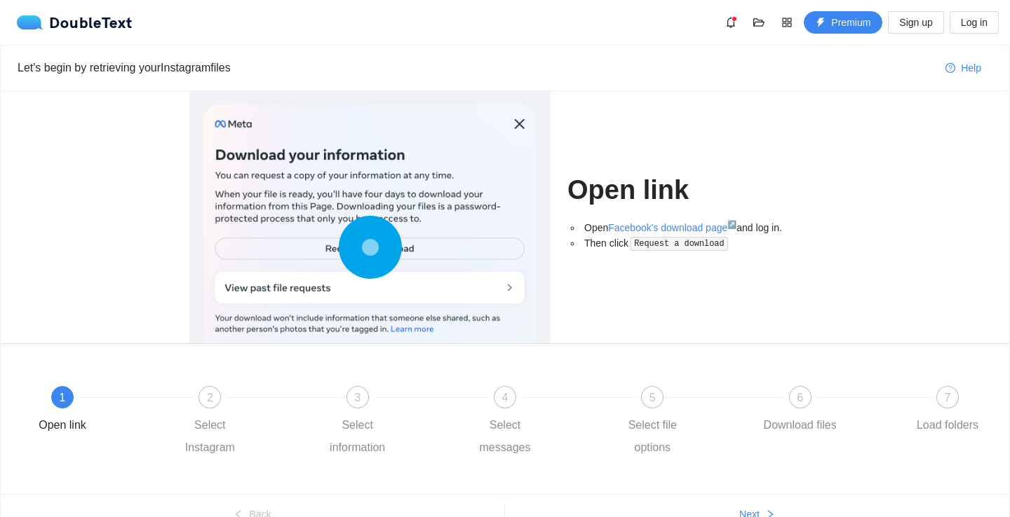
click at [678, 217] on div "Open link Open Facebook's download page ↗ and log in. Then click Request a down…" at bounding box center [693, 217] width 253 height 252
click at [659, 225] on link "Facebook's download page ↗" at bounding box center [672, 227] width 128 height 11
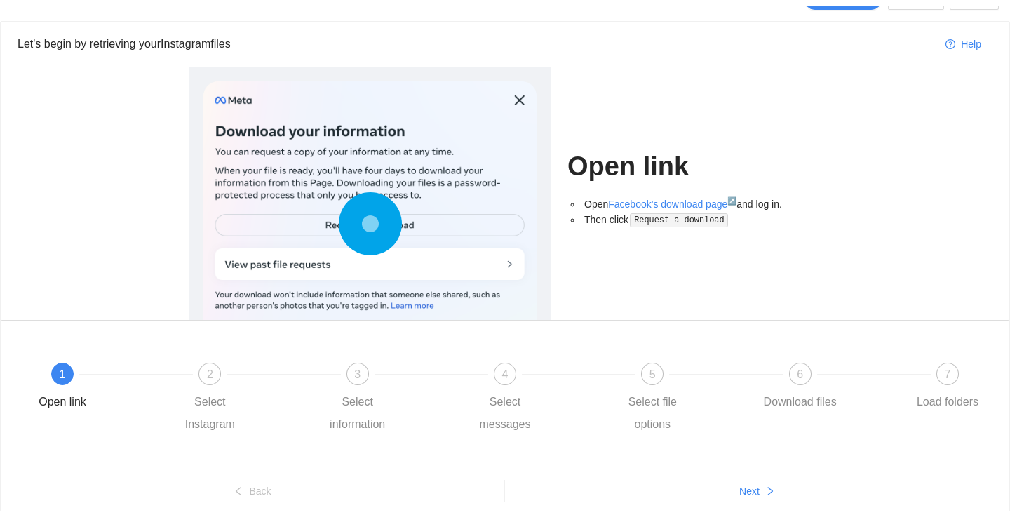
scroll to position [39, 0]
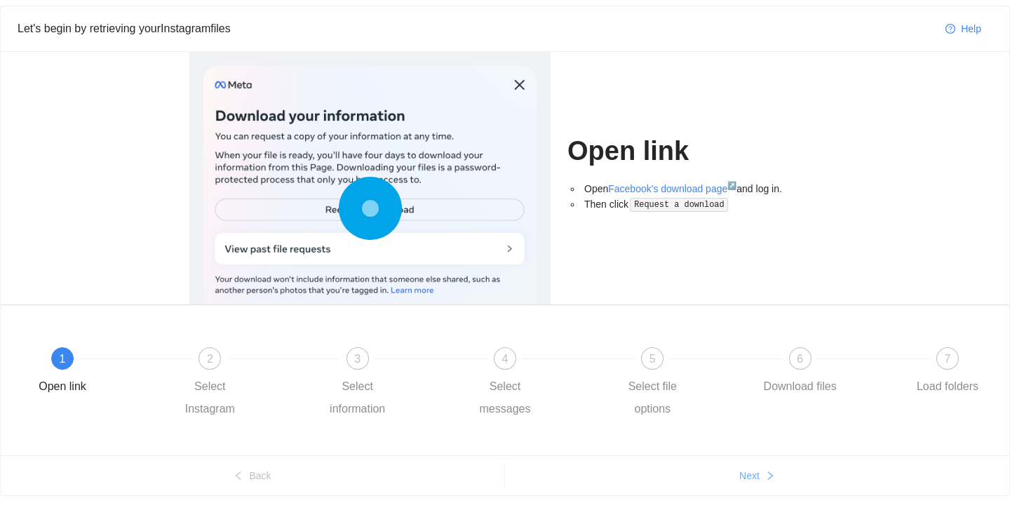
click at [710, 477] on button "Next" at bounding box center [757, 475] width 504 height 22
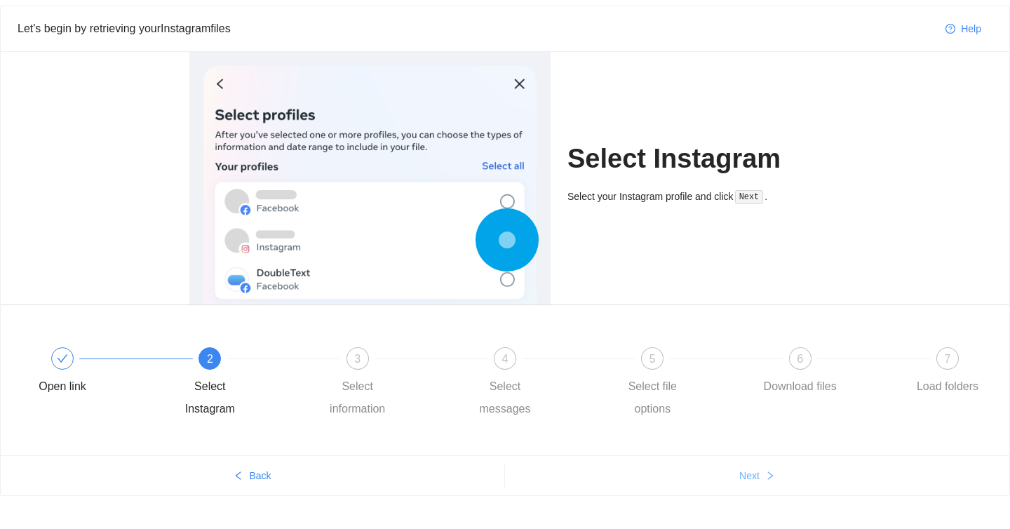
click at [660, 477] on button "Next" at bounding box center [757, 475] width 504 height 22
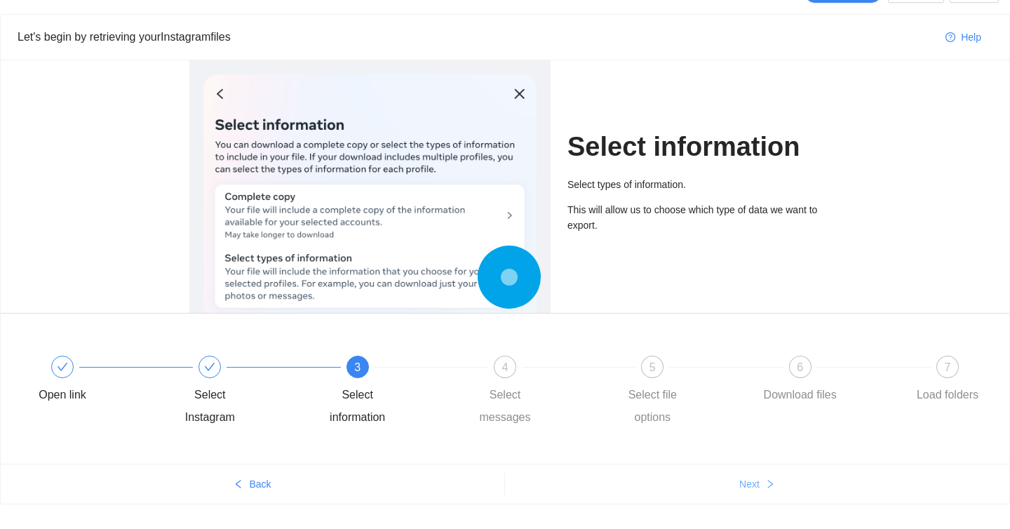
scroll to position [29, 0]
click at [693, 470] on ul "Back Next" at bounding box center [505, 485] width 1008 height 40
click at [718, 486] on button "Next" at bounding box center [757, 485] width 504 height 22
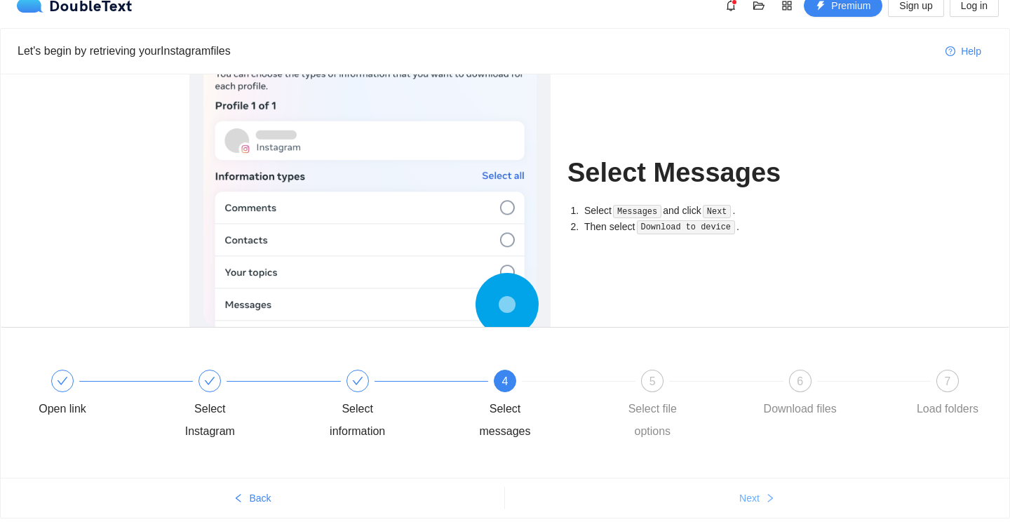
scroll to position [15, 0]
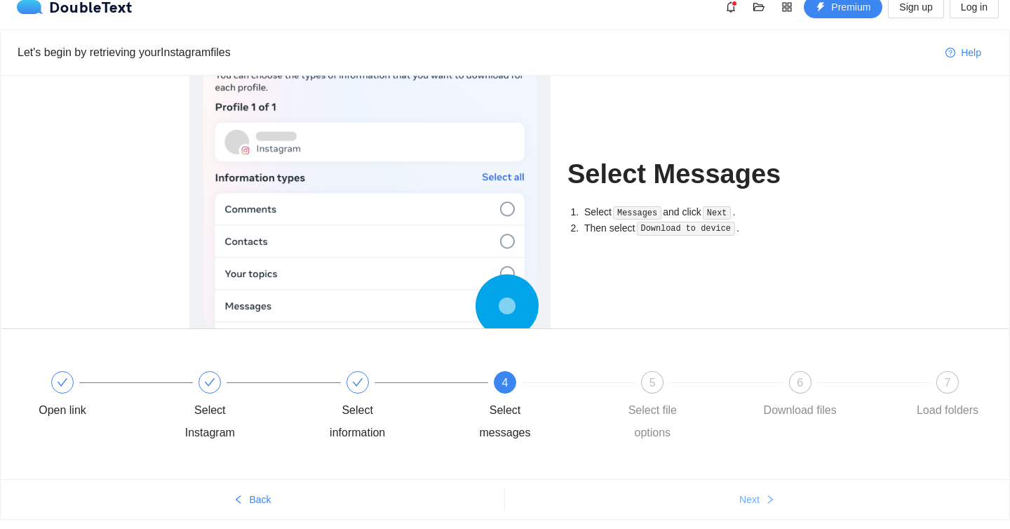
click at [737, 500] on button "Next" at bounding box center [757, 499] width 504 height 22
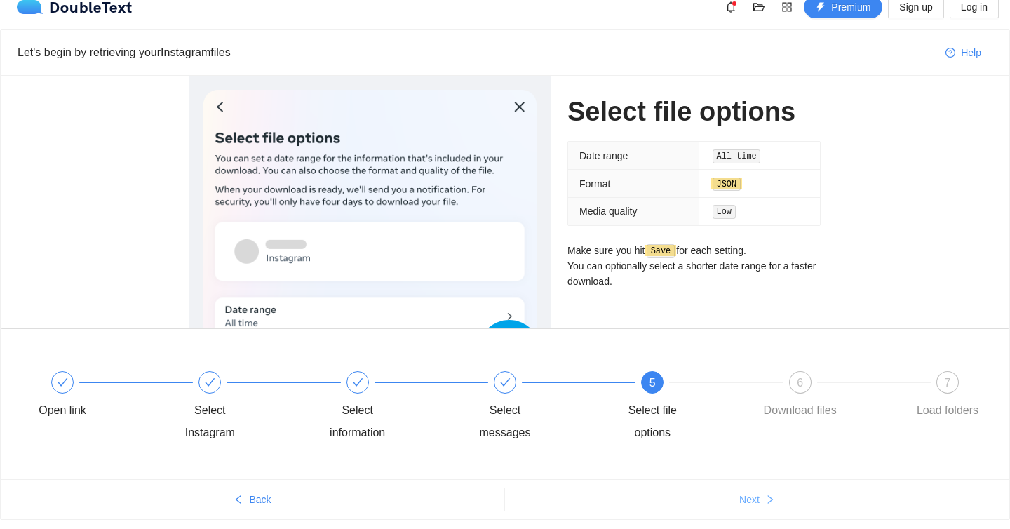
click at [737, 500] on button "Next" at bounding box center [757, 499] width 504 height 22
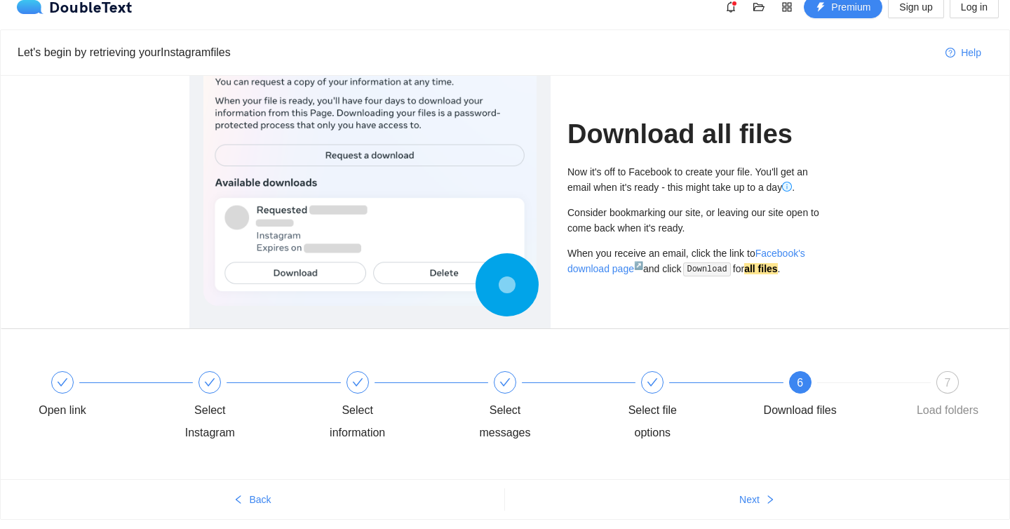
click at [511, 276] on circle at bounding box center [507, 284] width 36 height 36
click at [750, 484] on ul "Back Next" at bounding box center [505, 499] width 1008 height 40
click at [750, 490] on button "Next" at bounding box center [757, 499] width 504 height 22
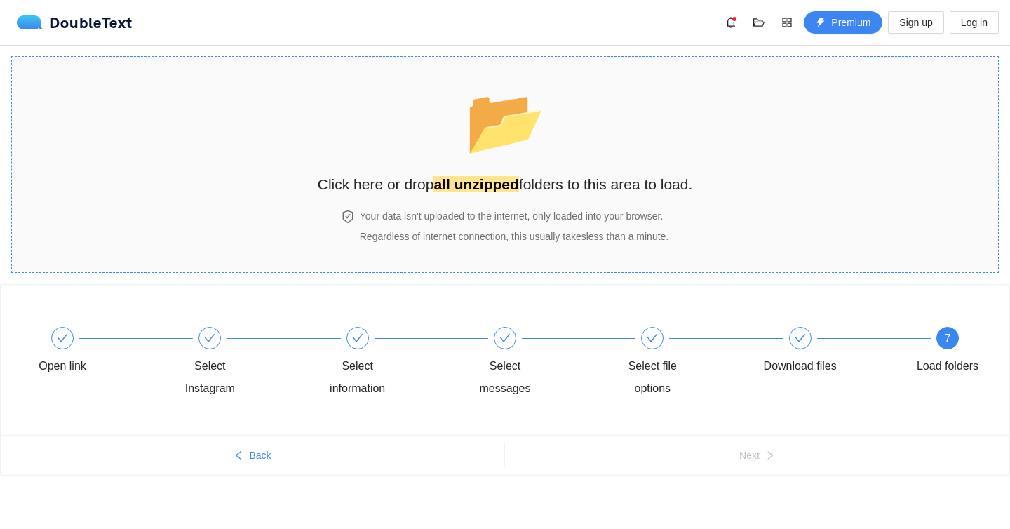
scroll to position [1, 0]
click at [838, 22] on span "Premium" at bounding box center [850, 21] width 39 height 15
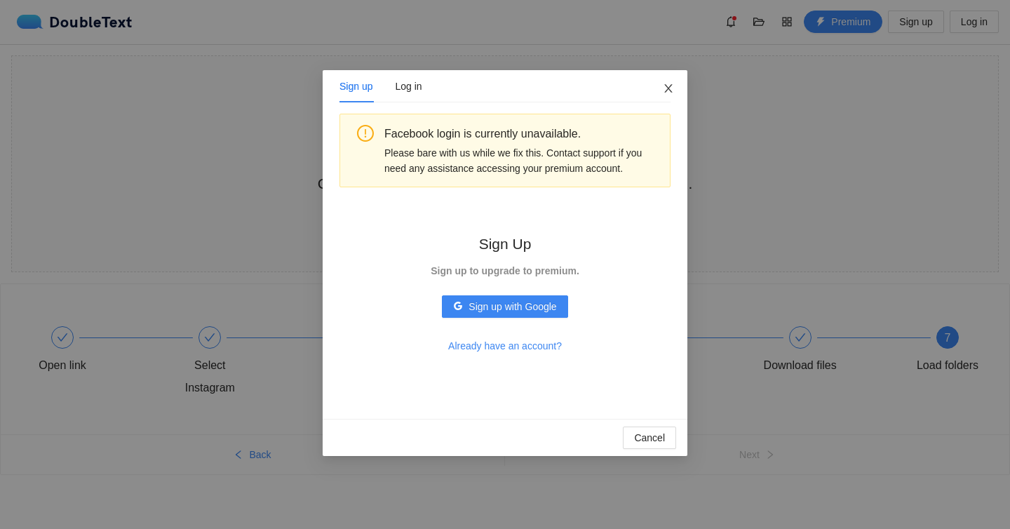
click at [665, 89] on icon "close" at bounding box center [668, 88] width 11 height 11
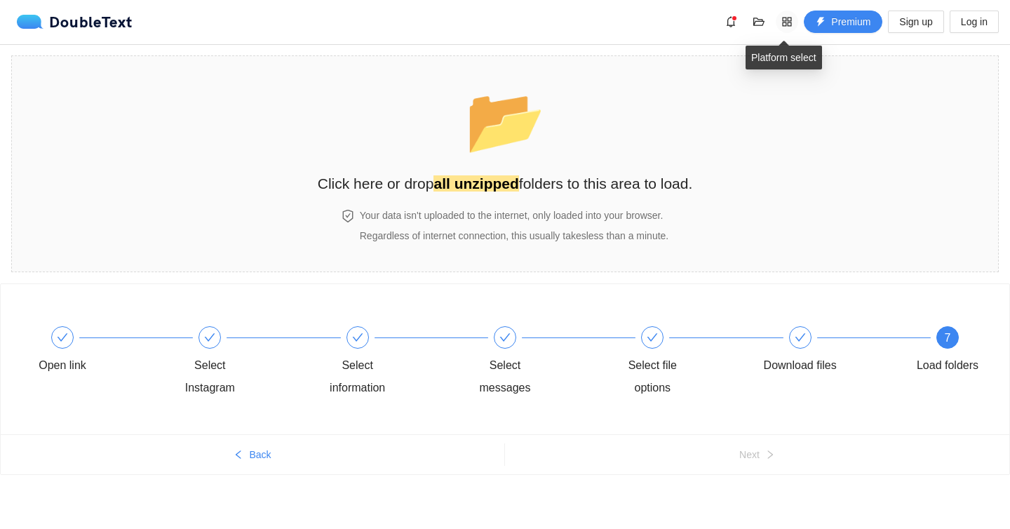
click at [783, 25] on icon "appstore" at bounding box center [787, 21] width 9 height 9
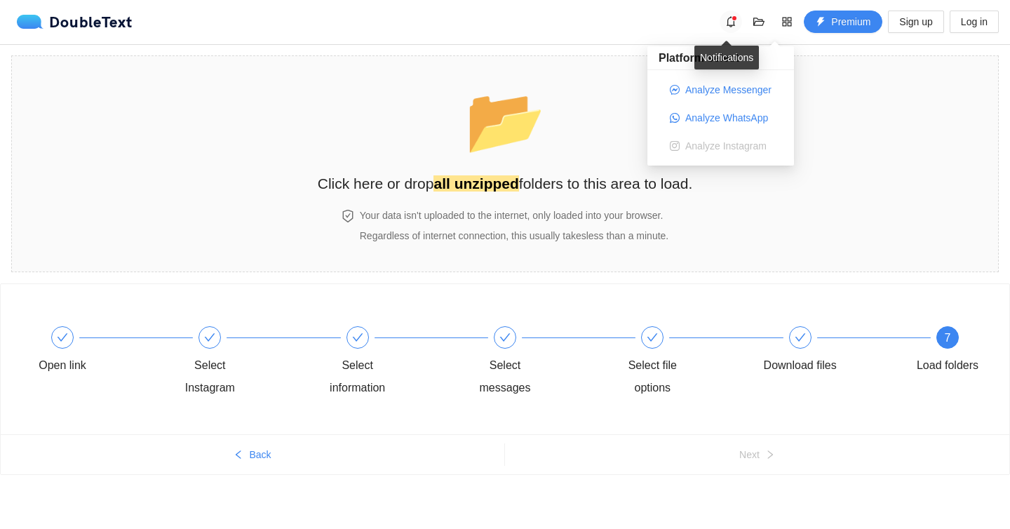
click at [733, 23] on icon "bell" at bounding box center [730, 21] width 11 height 11
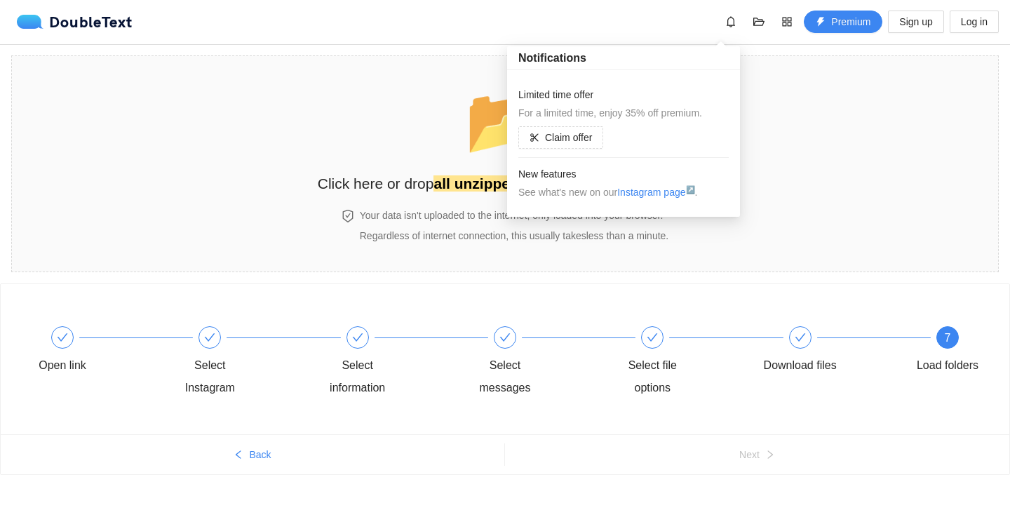
click at [670, 25] on div "DoubleText Premium Sign up Log in" at bounding box center [508, 22] width 982 height 22
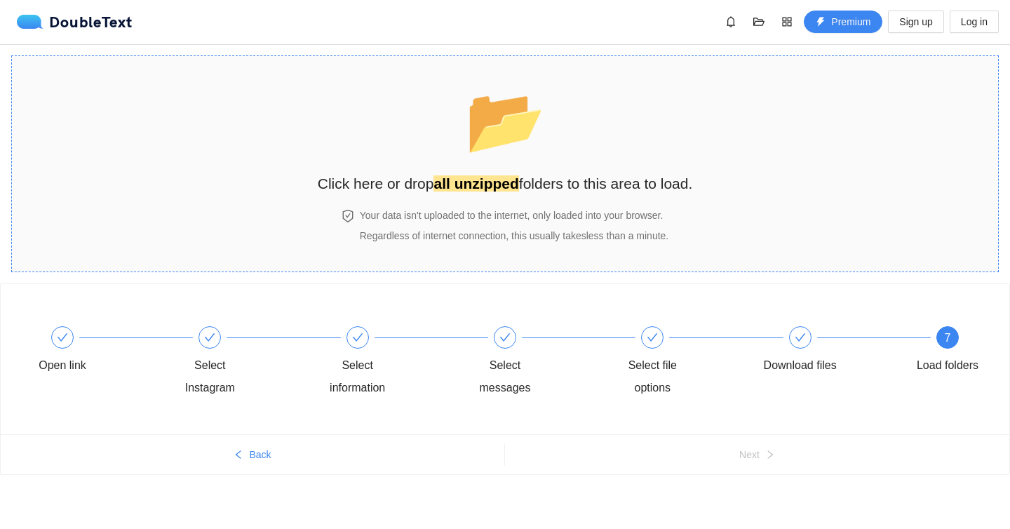
click at [567, 232] on span "Regardless of internet connection, this usually takes less than a minute ." at bounding box center [514, 235] width 309 height 11
click at [321, 367] on div "Select information" at bounding box center [357, 376] width 81 height 45
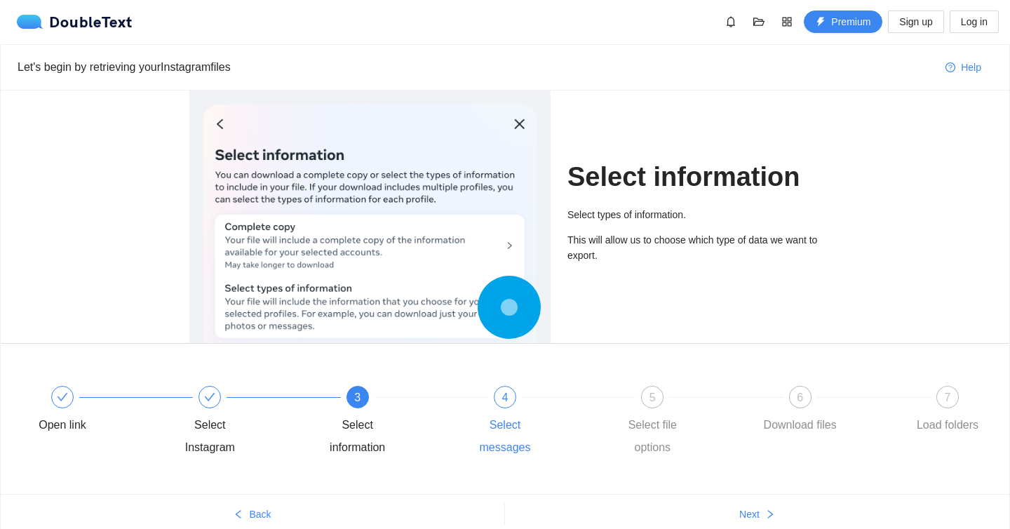
click at [499, 397] on div "4" at bounding box center [505, 397] width 22 height 22
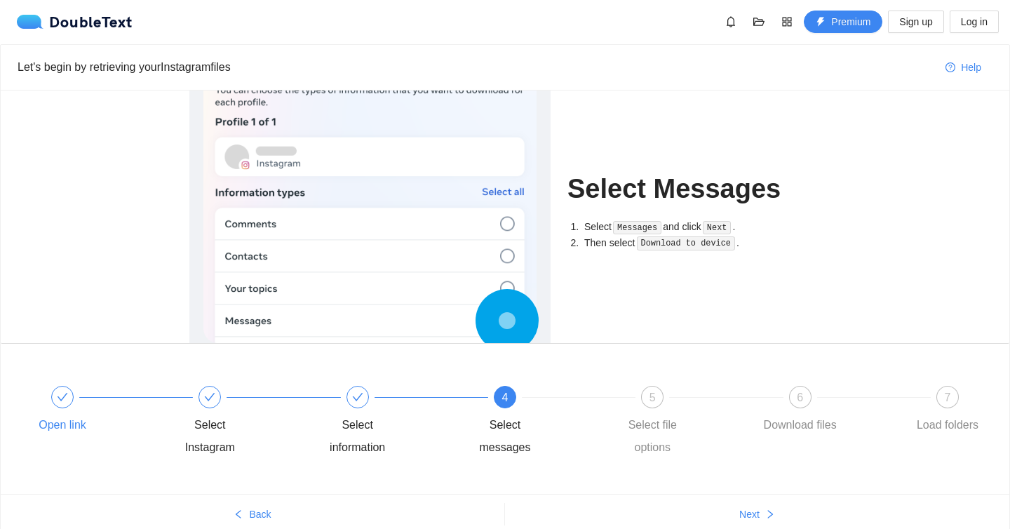
click at [42, 404] on div "Open link" at bounding box center [95, 411] width 147 height 50
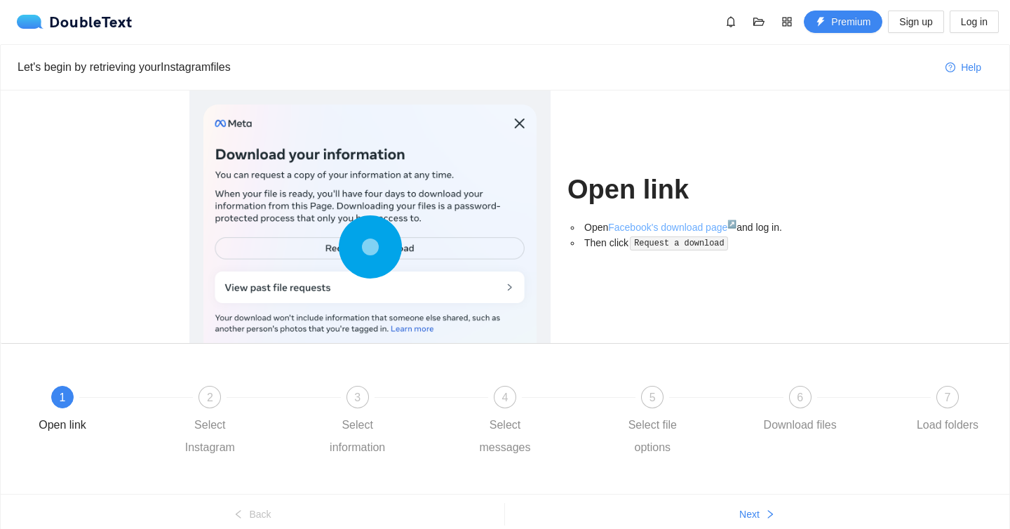
click at [633, 223] on link "Facebook's download page ↗" at bounding box center [672, 227] width 128 height 11
click at [212, 422] on div "Select Instagram" at bounding box center [209, 436] width 81 height 45
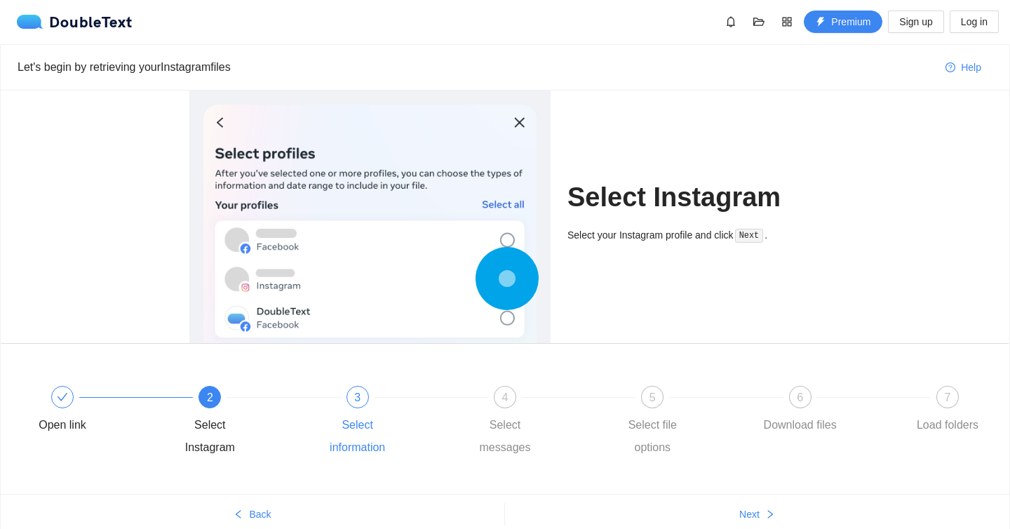
click at [363, 419] on div "Select information" at bounding box center [357, 436] width 81 height 45
